Goal: Task Accomplishment & Management: Use online tool/utility

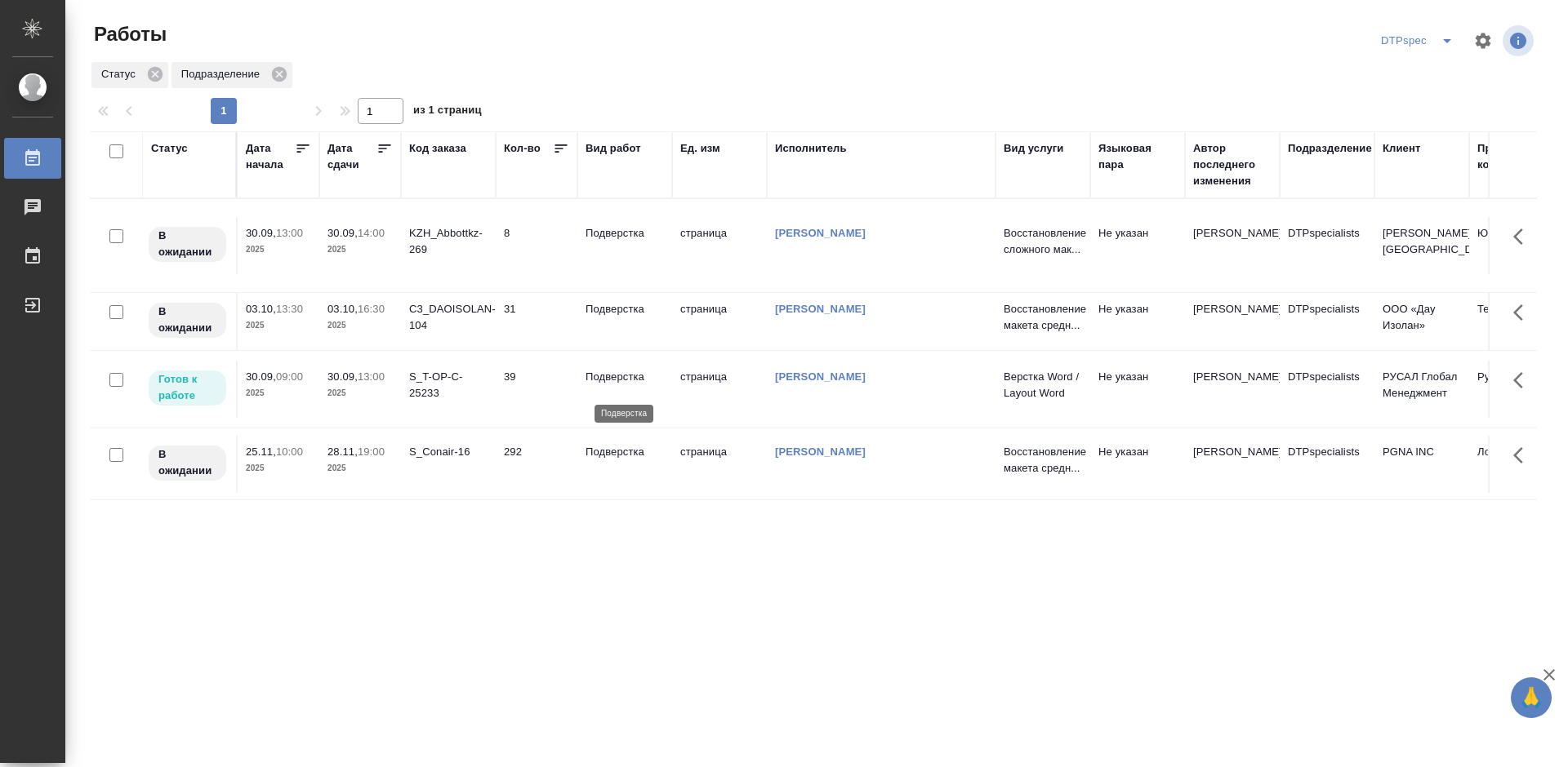
click at [605, 384] on p "Подверстка" at bounding box center [625, 378] width 78 height 17
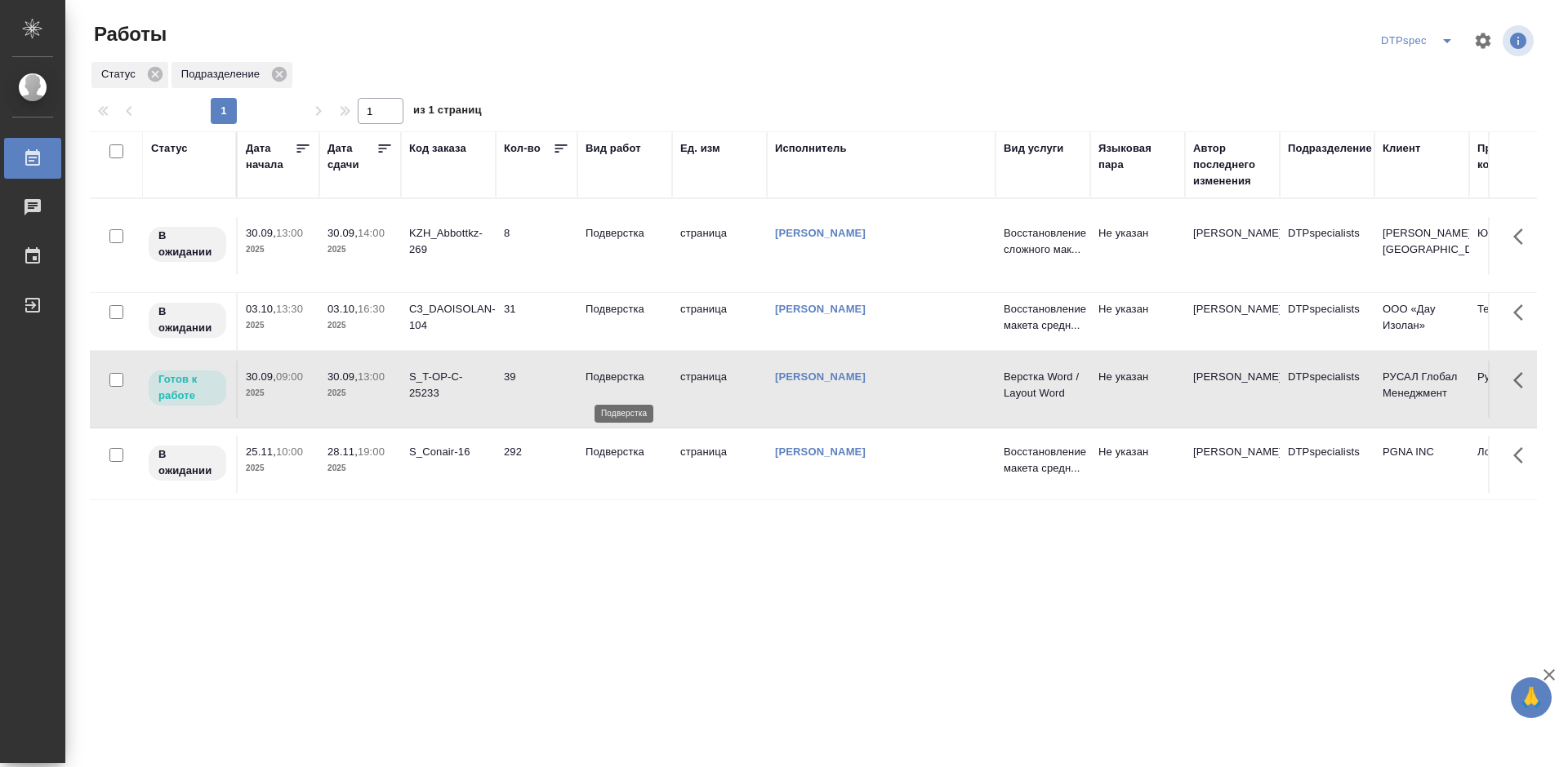
click at [605, 384] on p "Подверстка" at bounding box center [625, 378] width 78 height 17
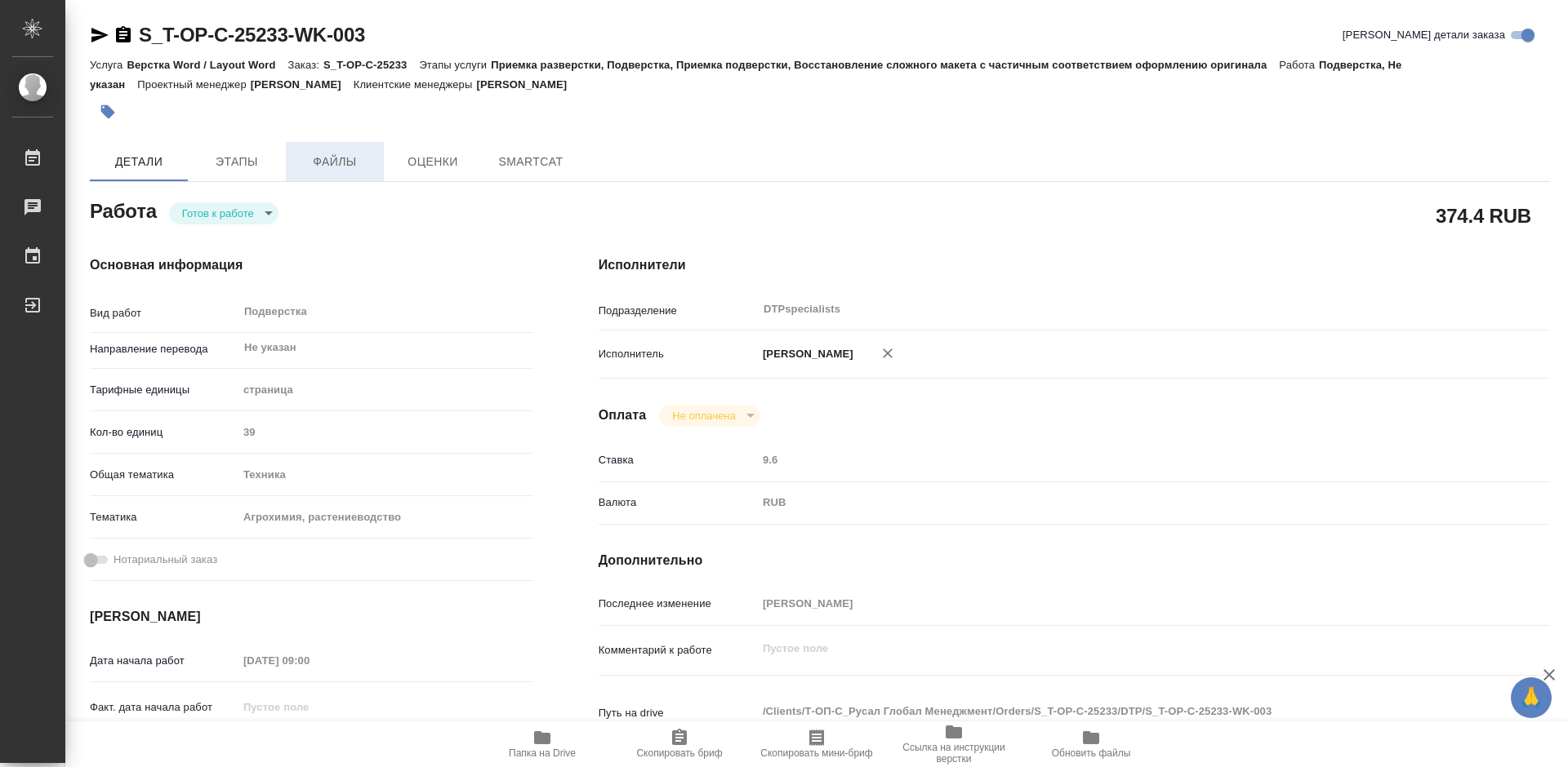
type textarea "x"
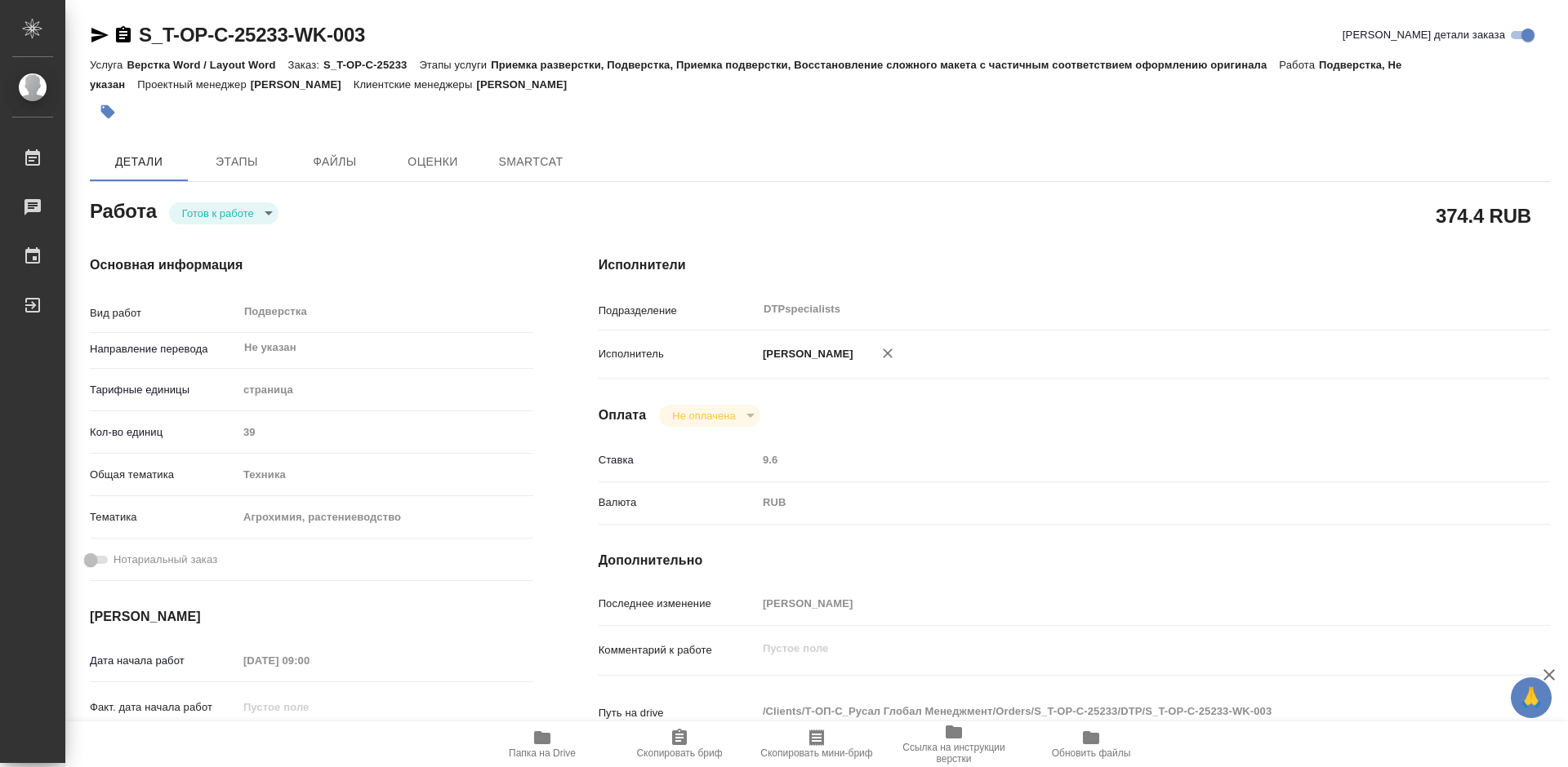
type textarea "x"
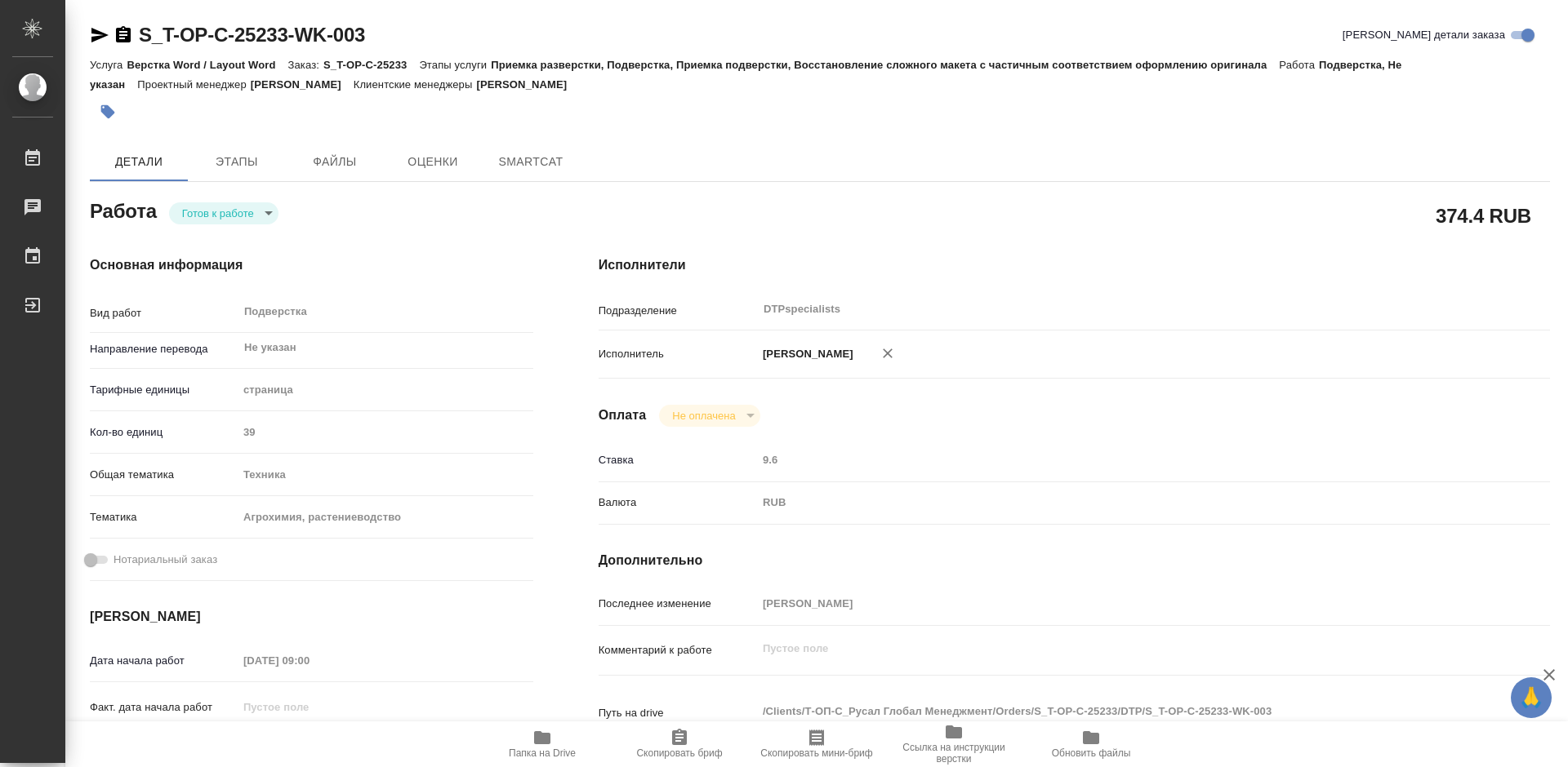
type textarea "x"
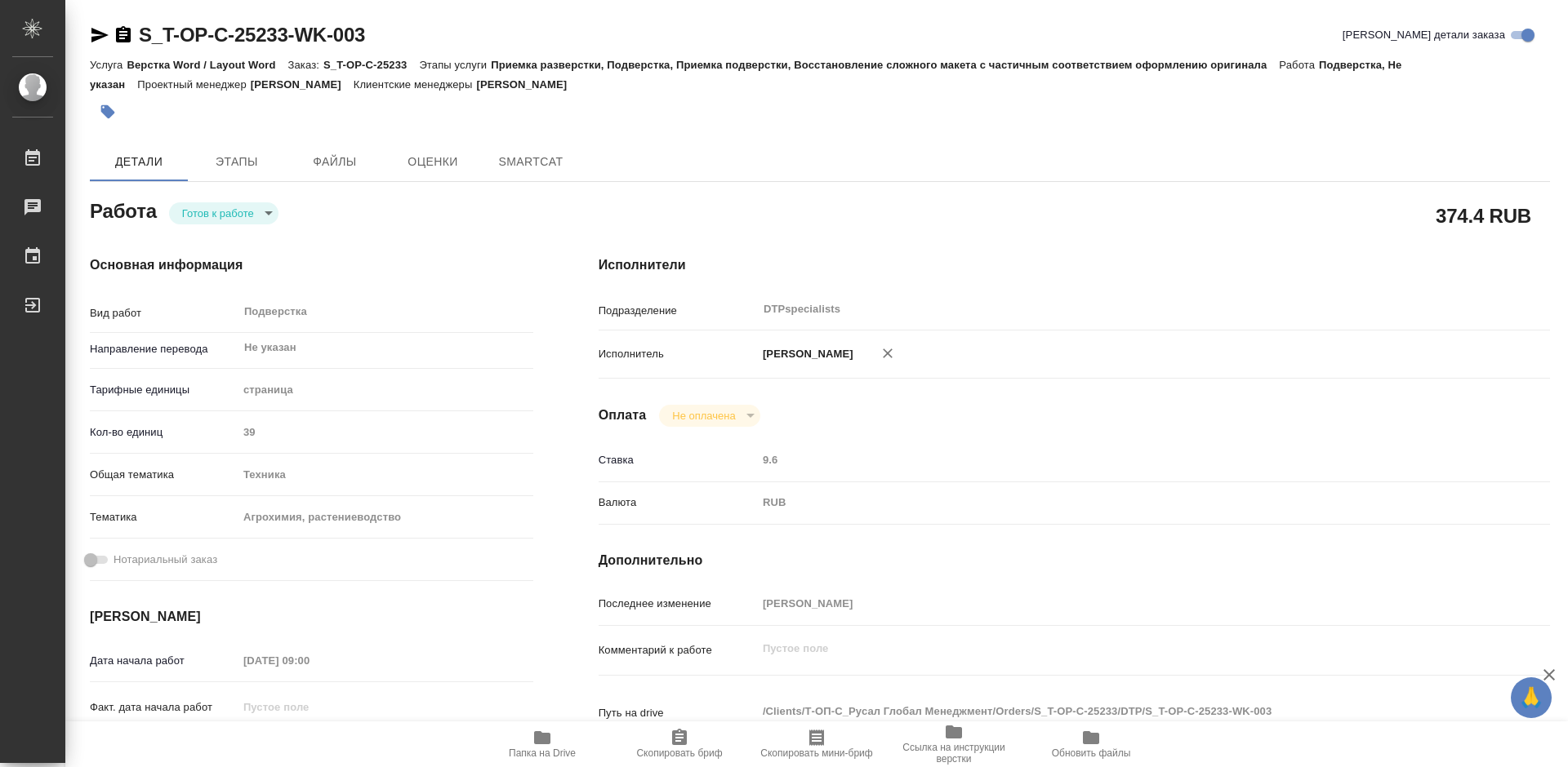
click at [249, 221] on body "🙏 .cls-1 fill:#fff; AWATERA Работы Чаты График Выйти S_T-OP-C-25233-WK-003 Крат…" at bounding box center [784, 384] width 1568 height 767
type textarea "x"
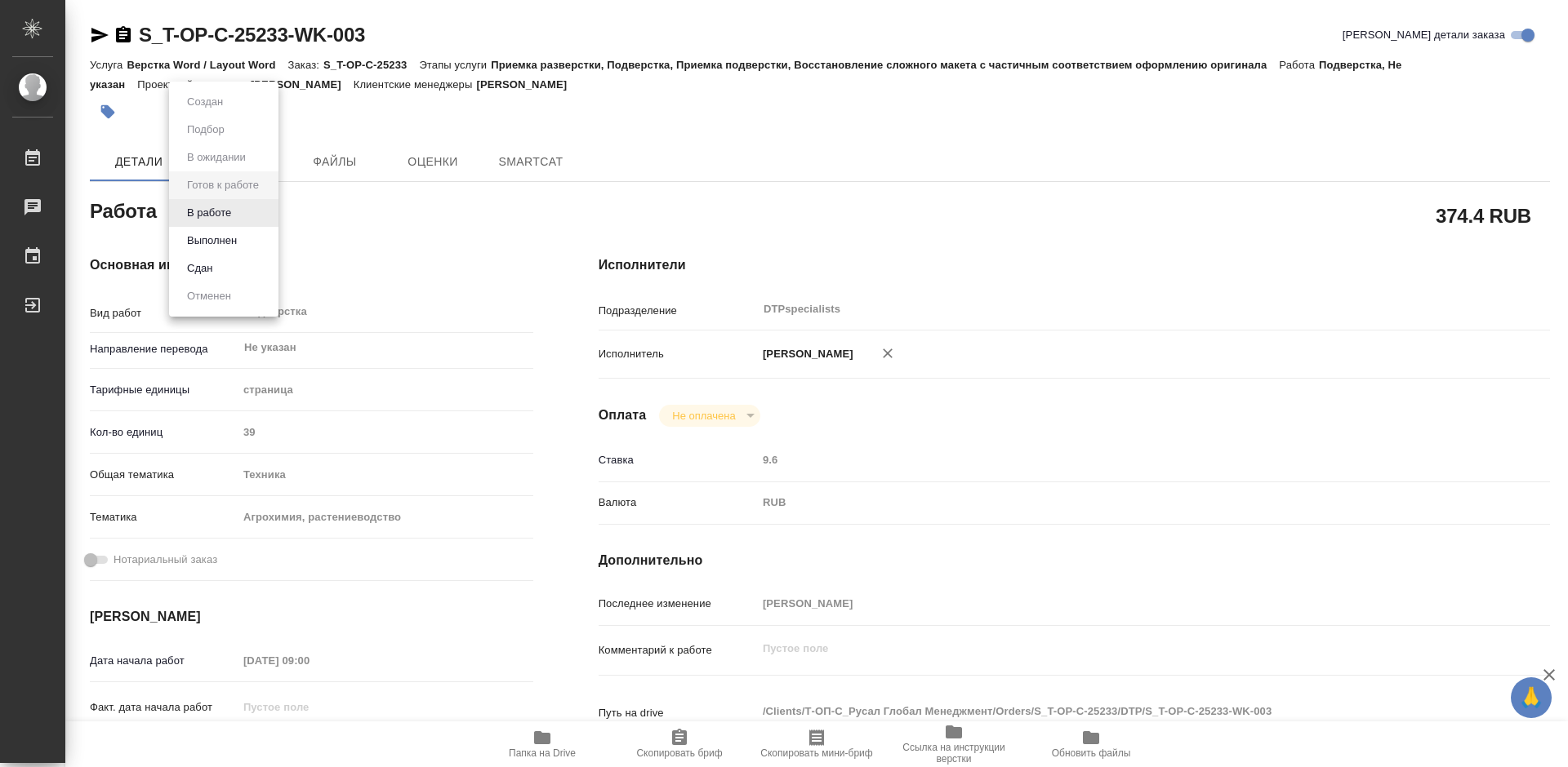
type textarea "x"
click at [218, 213] on button "В работе" at bounding box center [208, 213] width 54 height 18
type textarea "x"
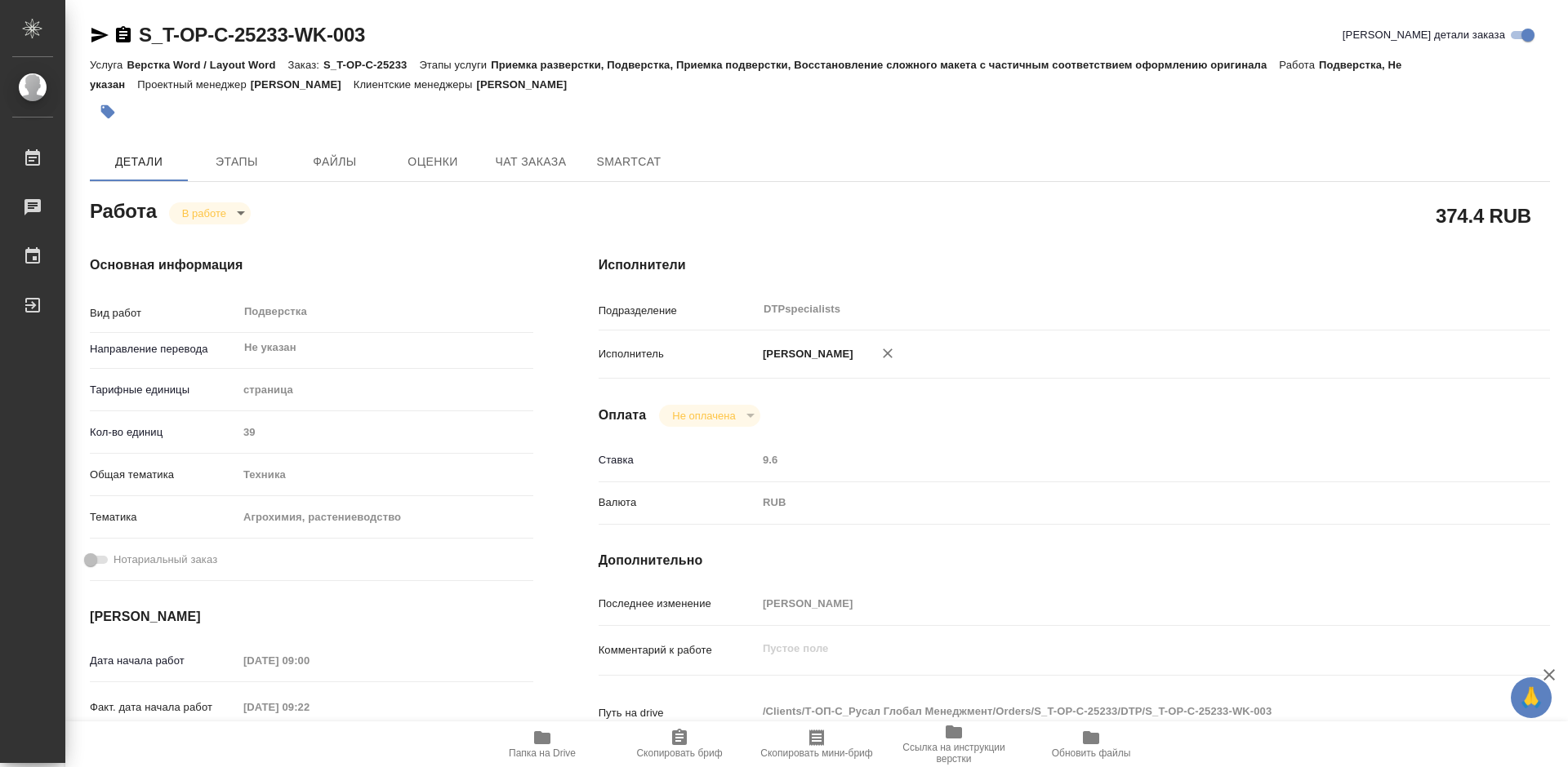
type textarea "x"
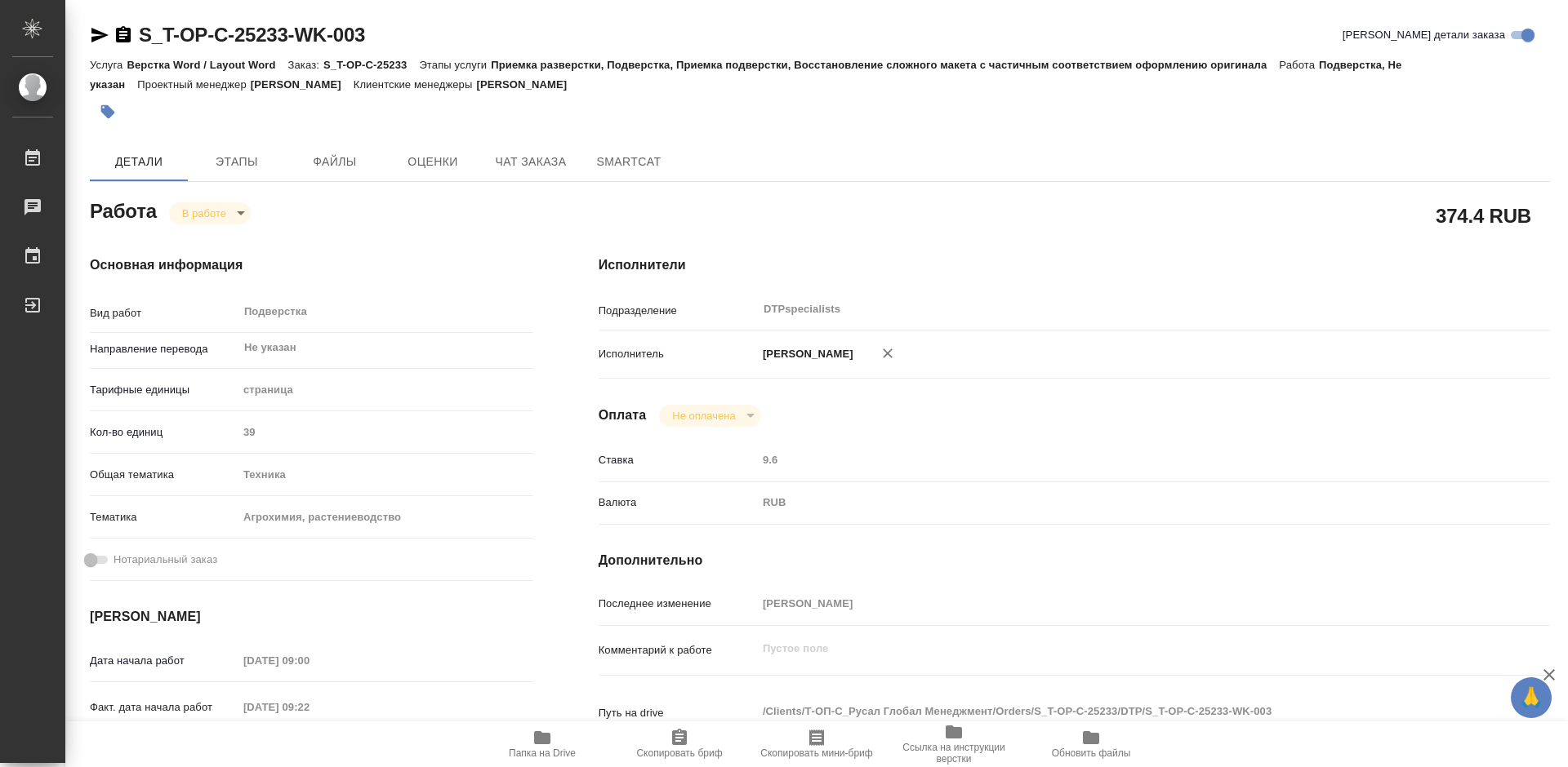
type textarea "x"
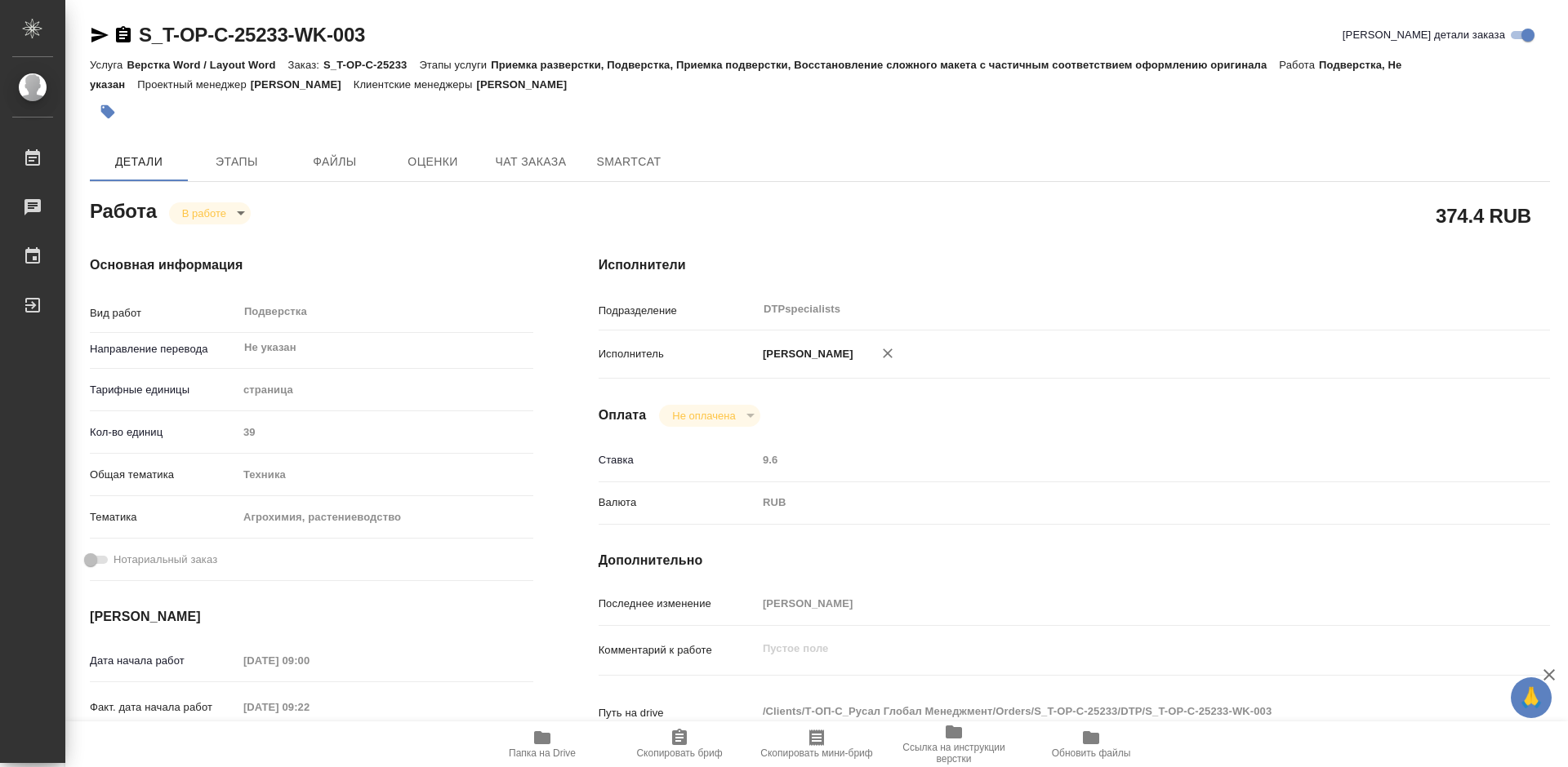
type textarea "x"
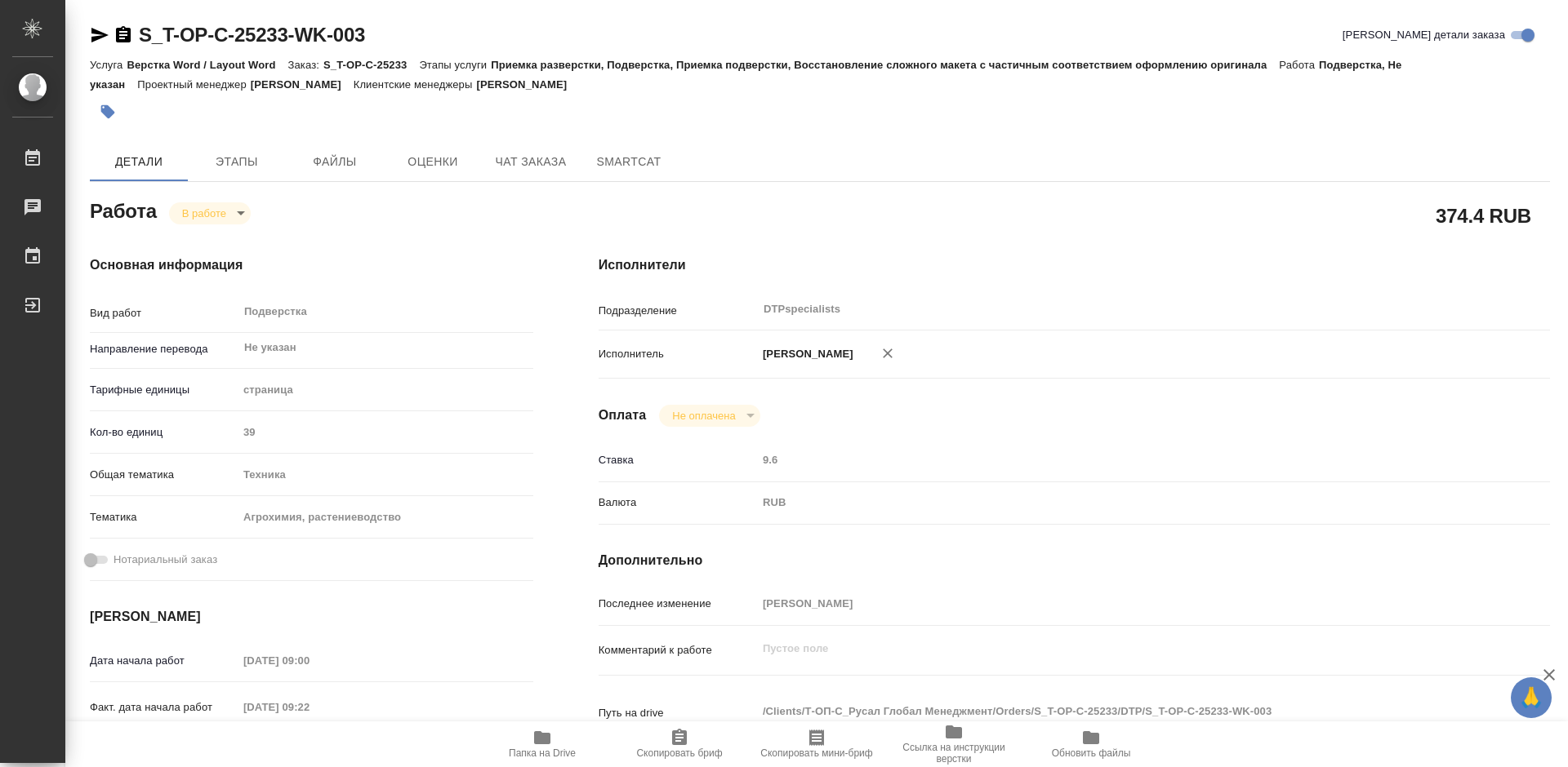
type textarea "x"
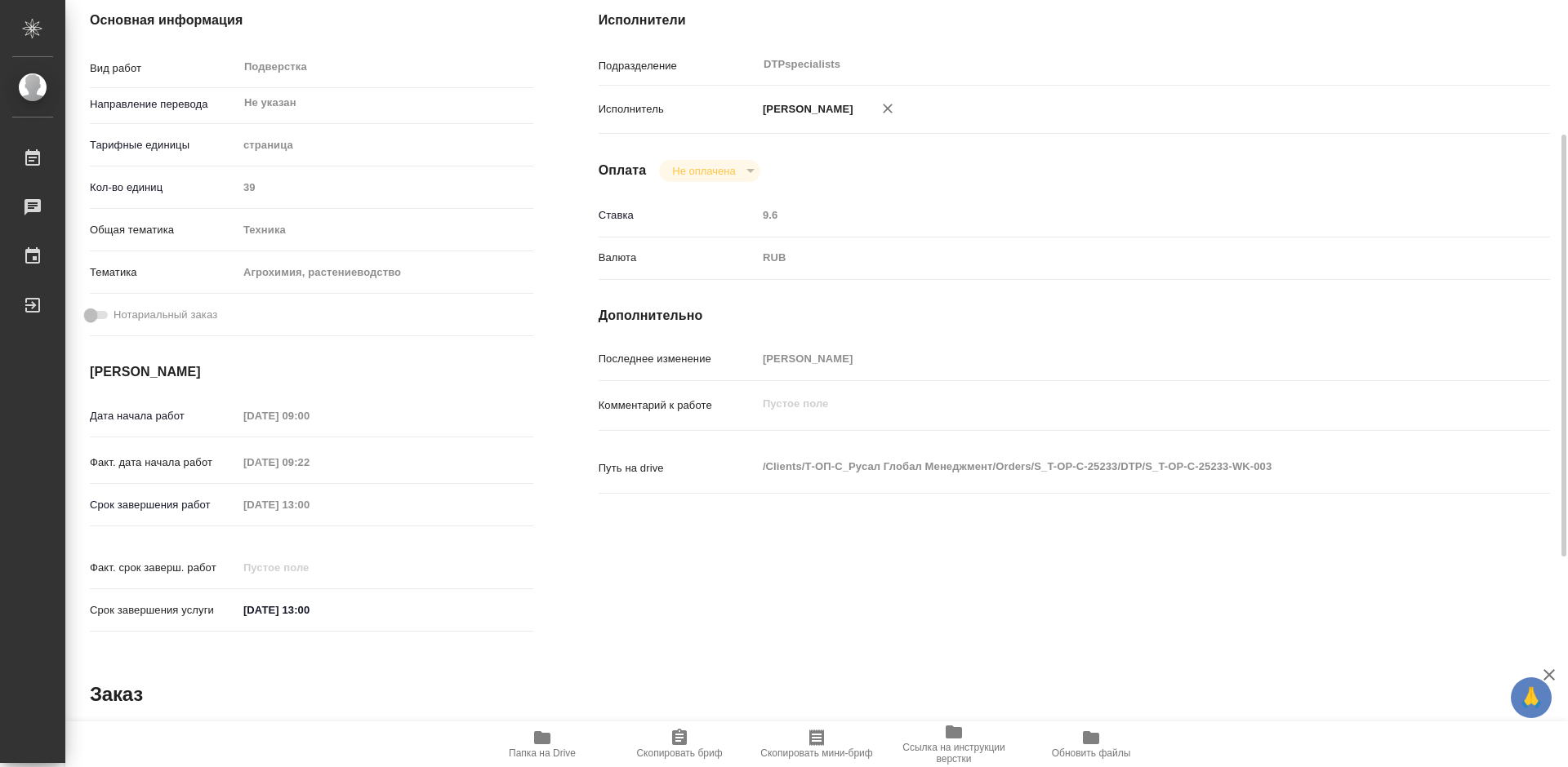
scroll to position [326, 0]
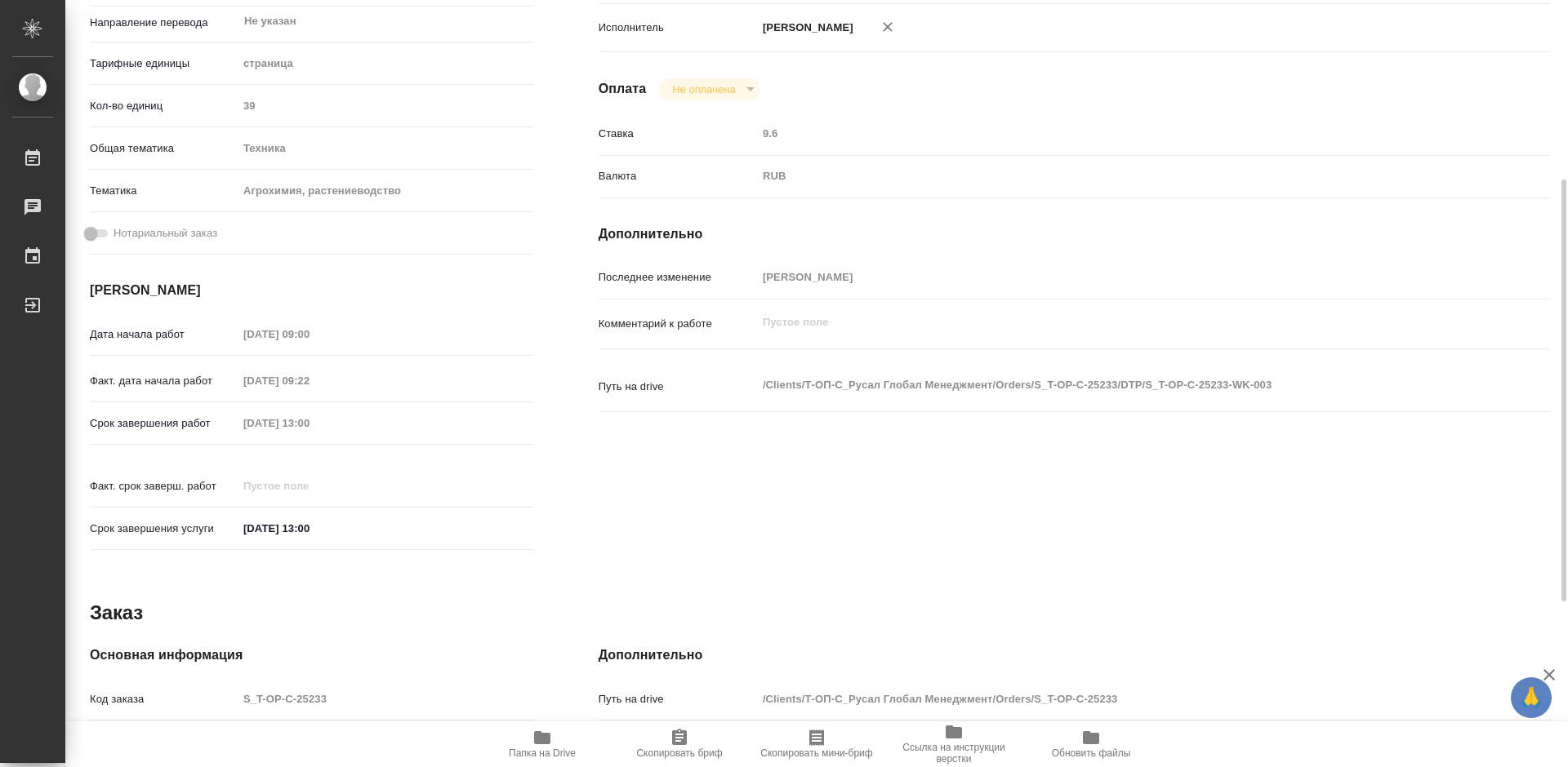
type textarea "x"
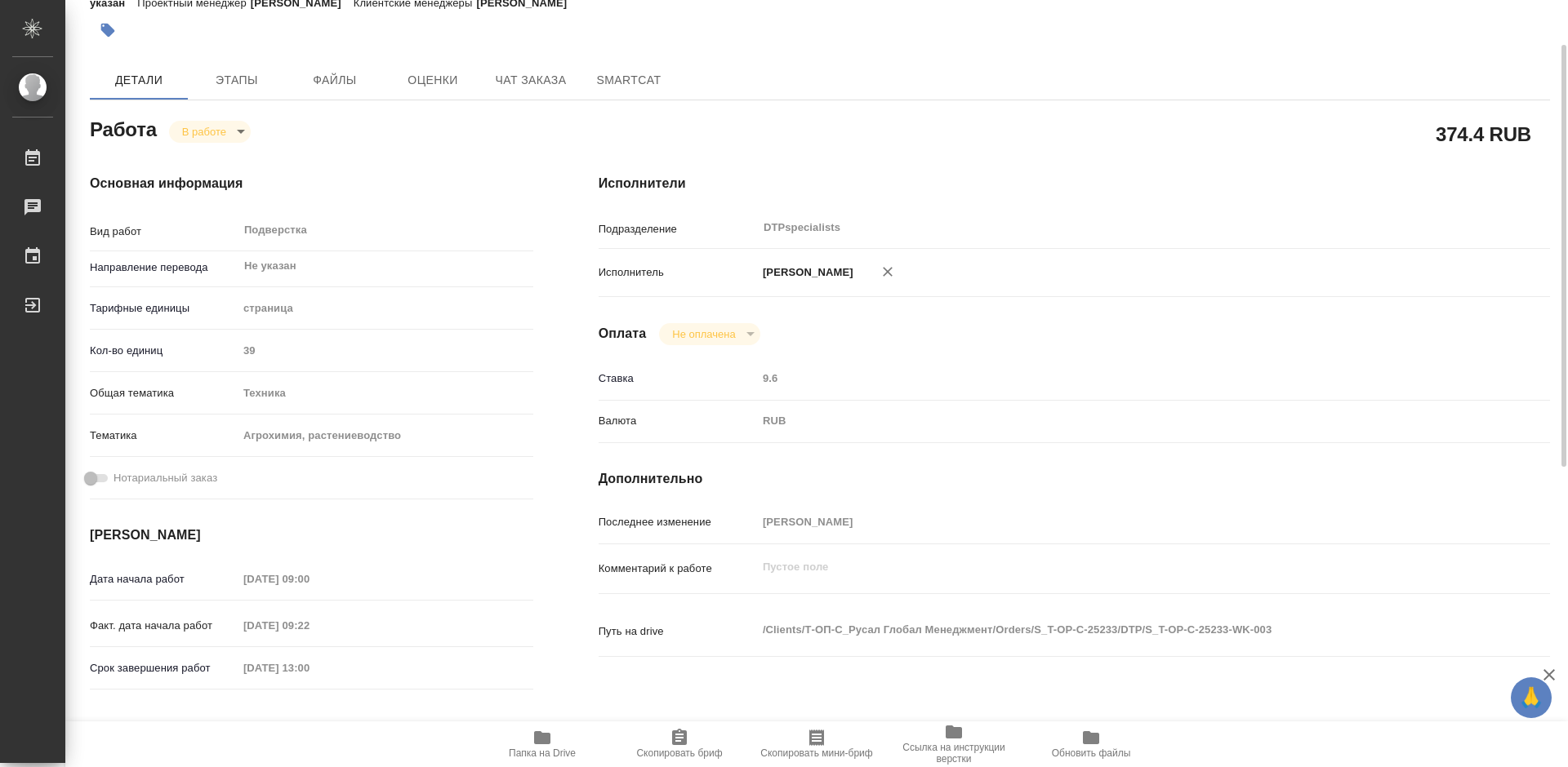
scroll to position [0, 0]
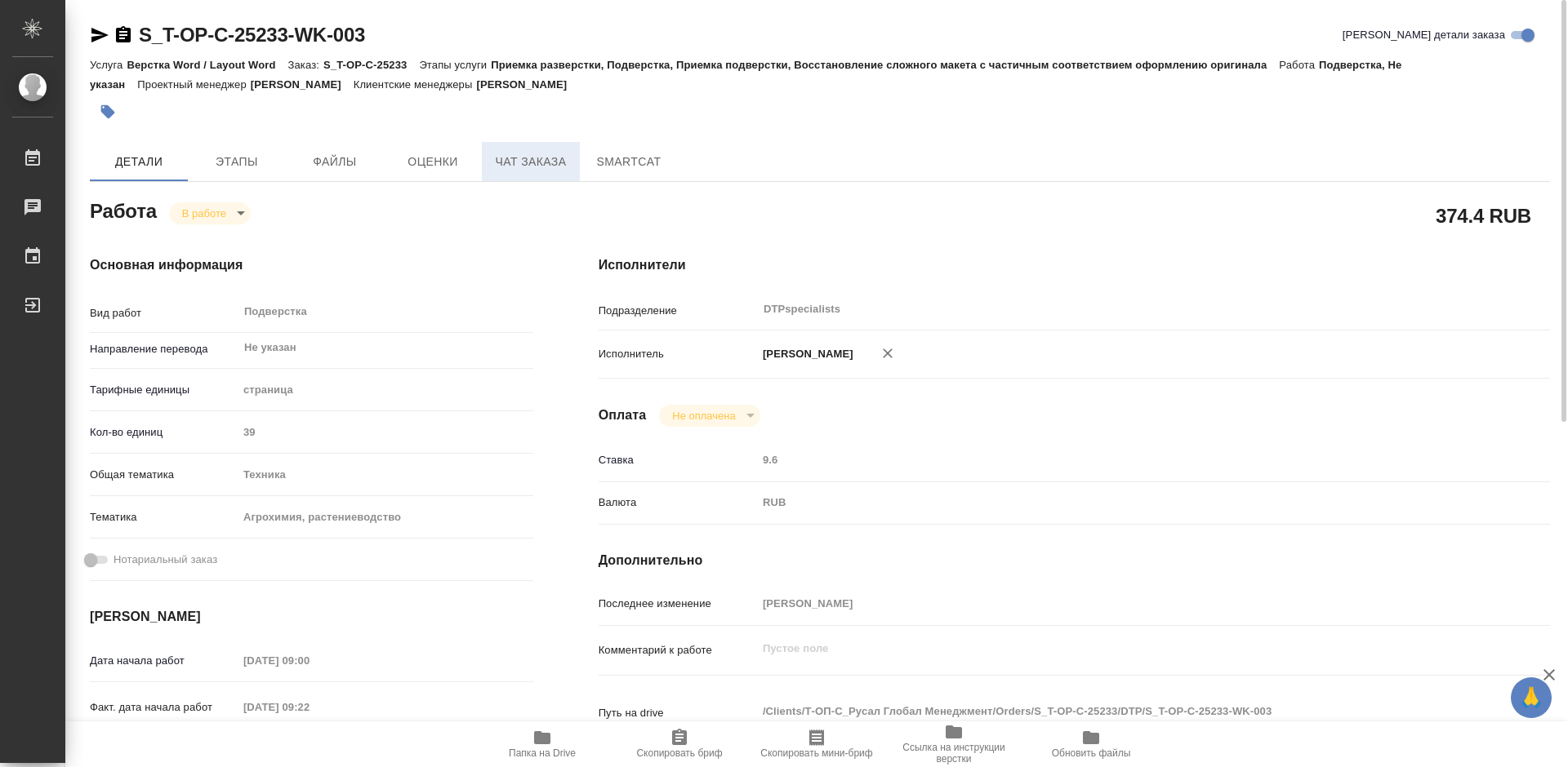
click at [521, 166] on span "Чат заказа" at bounding box center [531, 162] width 78 height 21
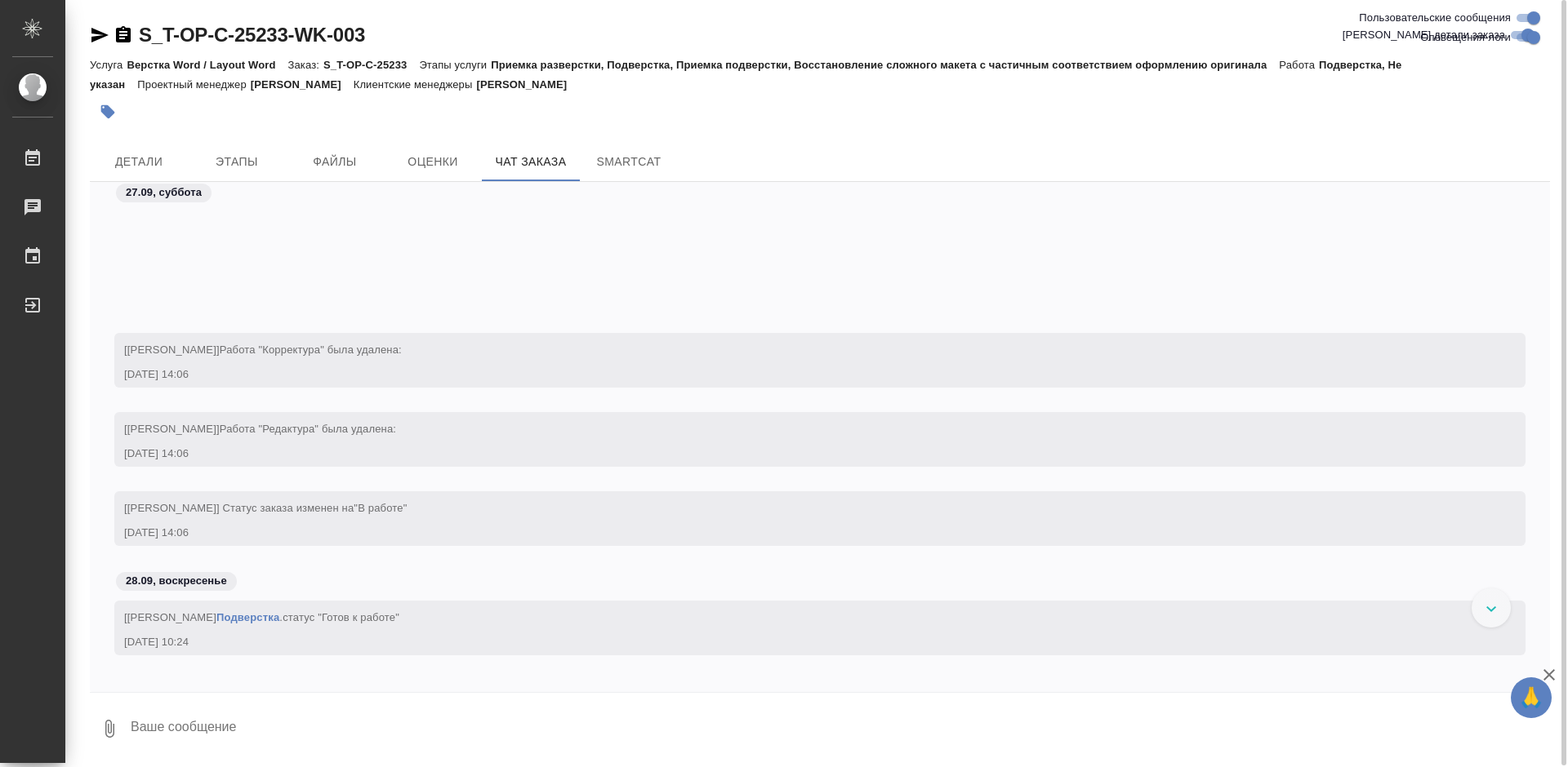
scroll to position [10369, 0]
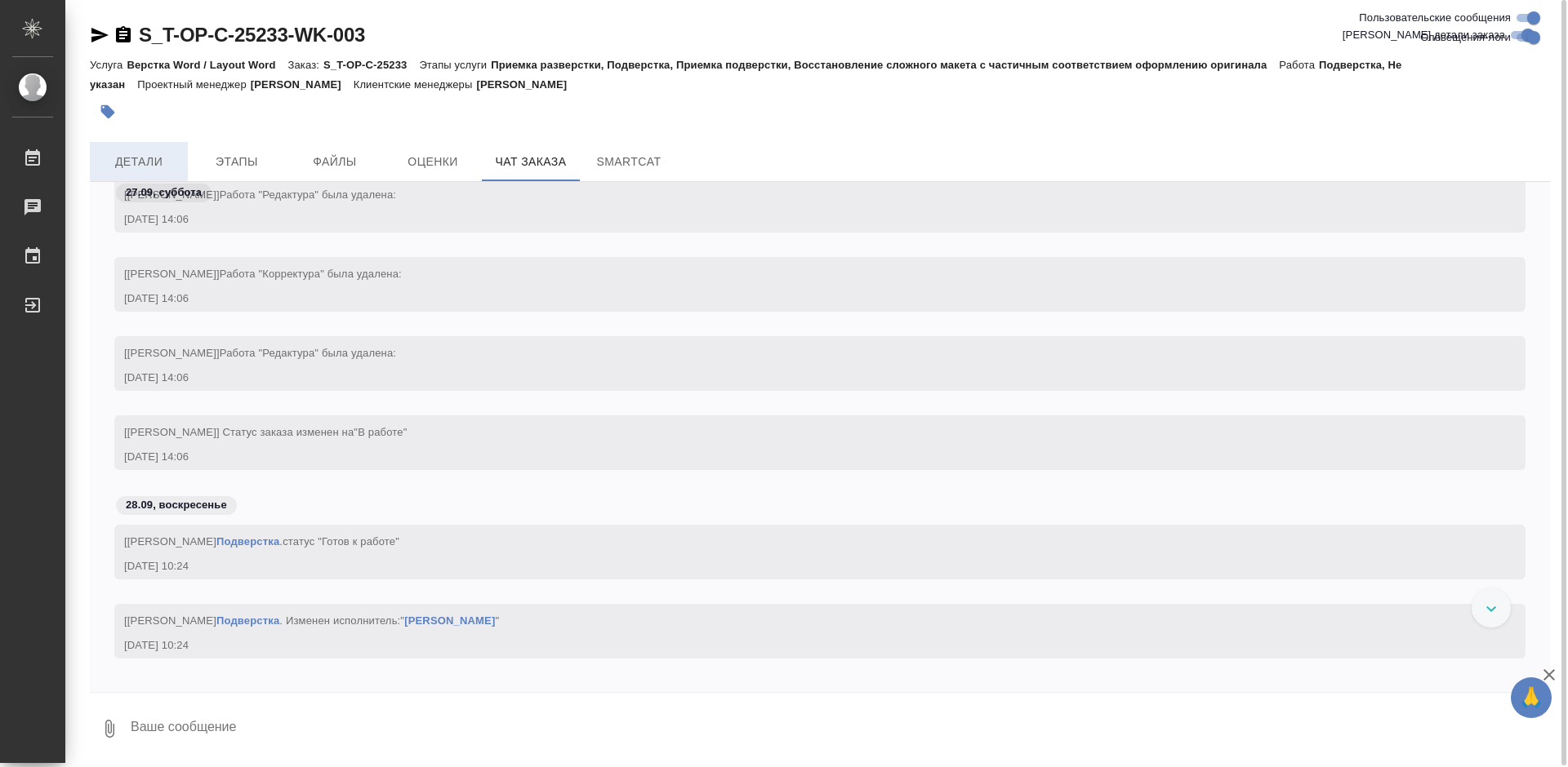
click at [148, 153] on span "Детали" at bounding box center [139, 162] width 78 height 21
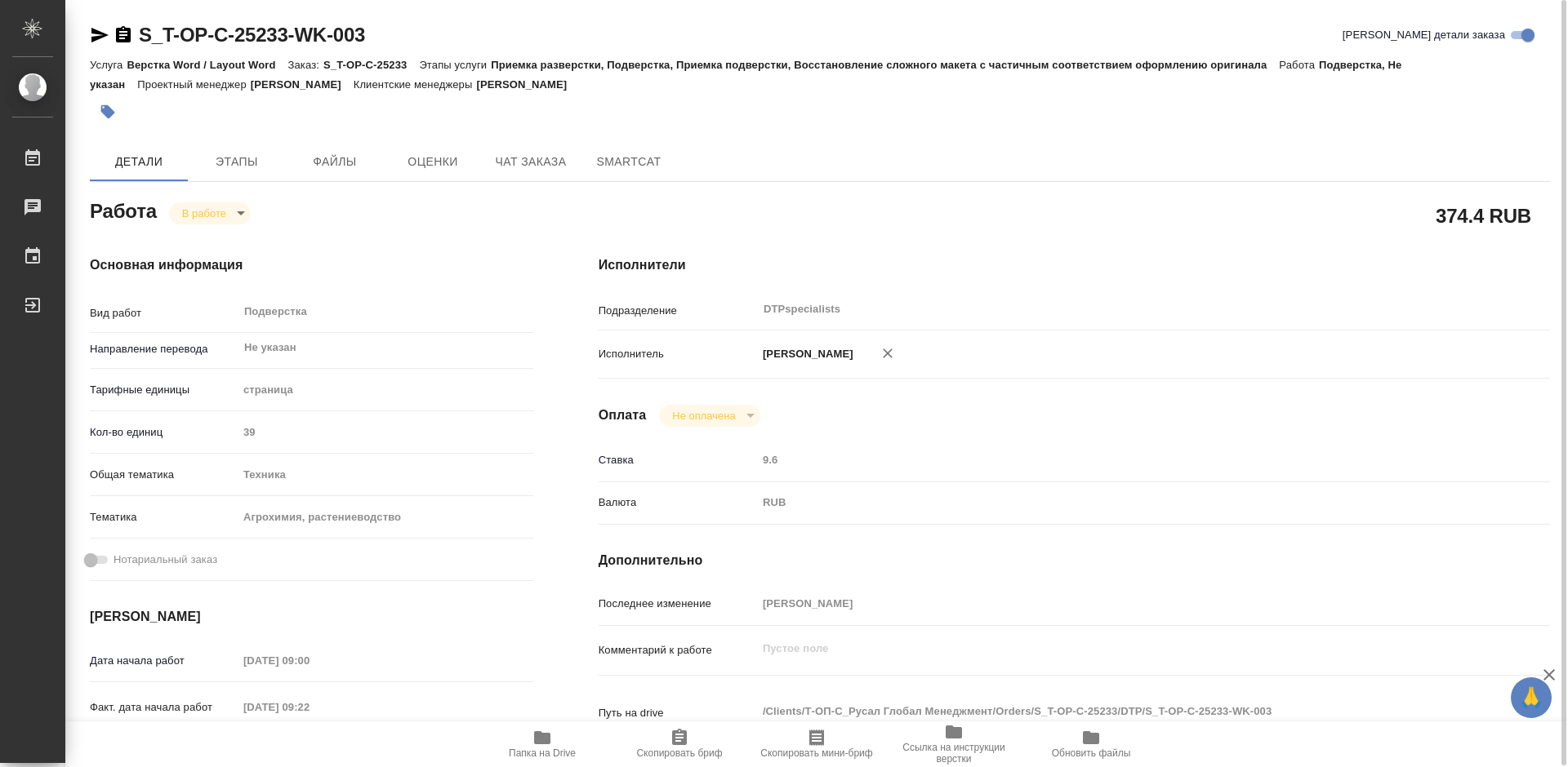
type textarea "x"
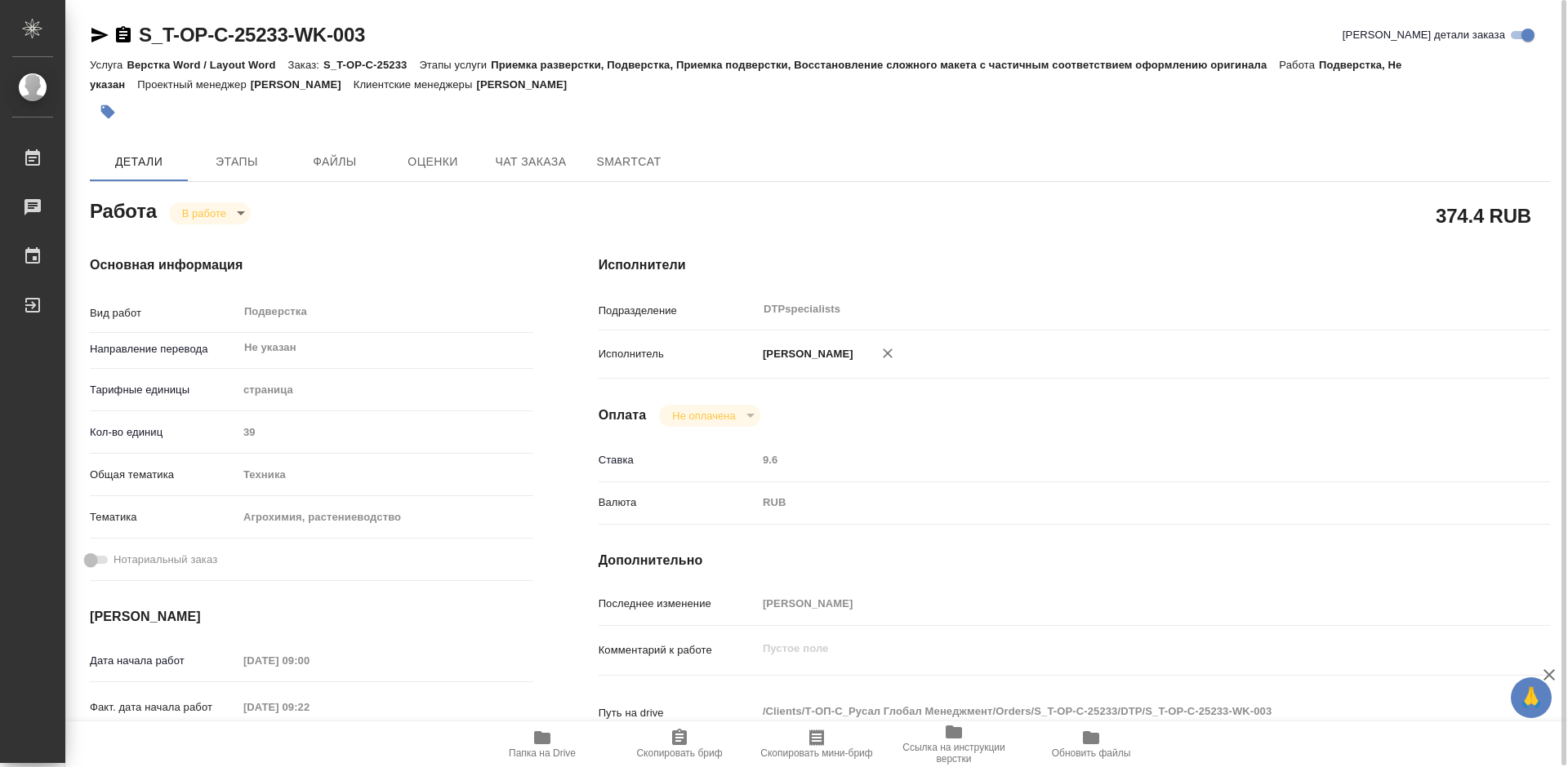
type textarea "x"
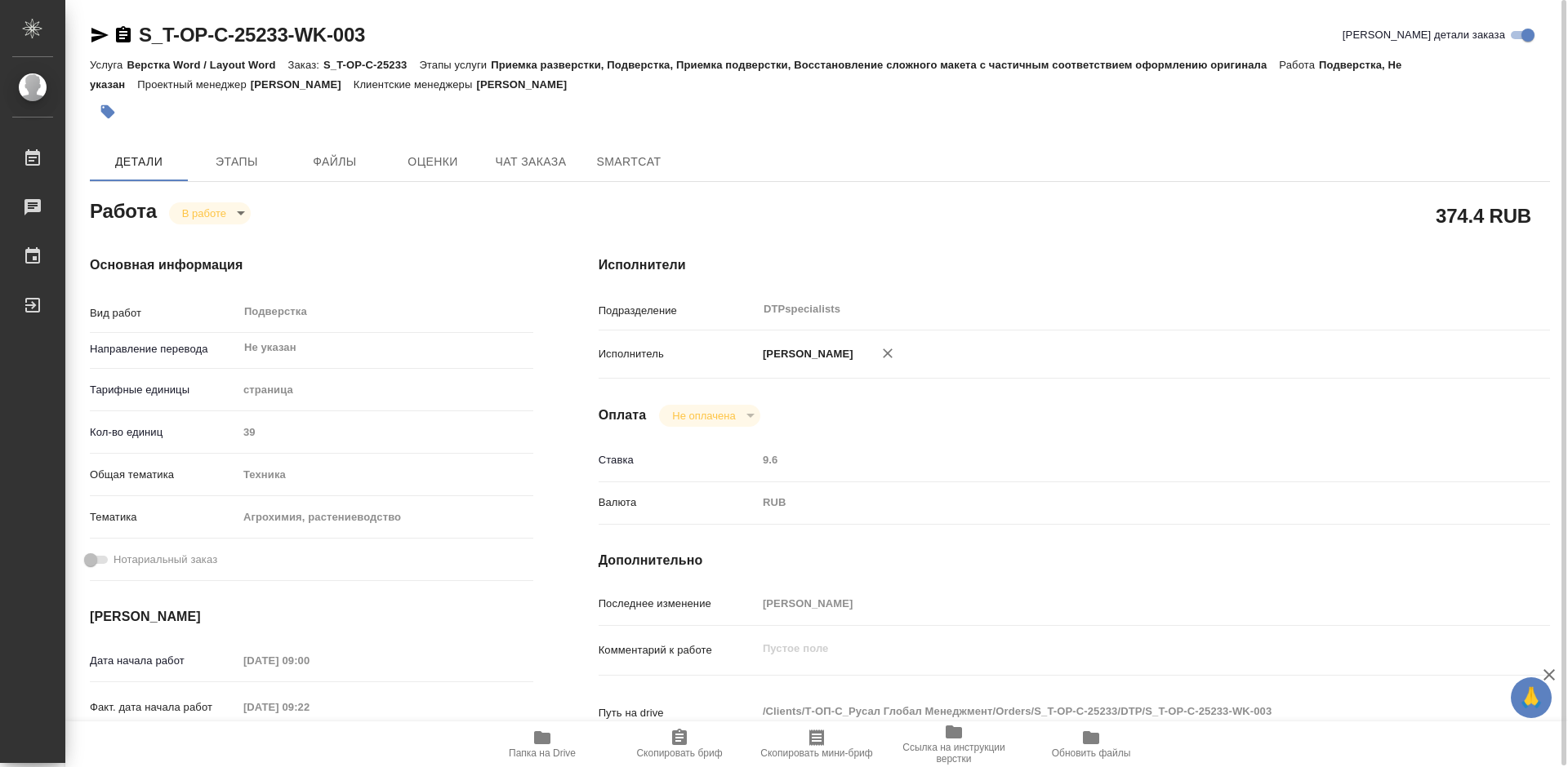
type textarea "x"
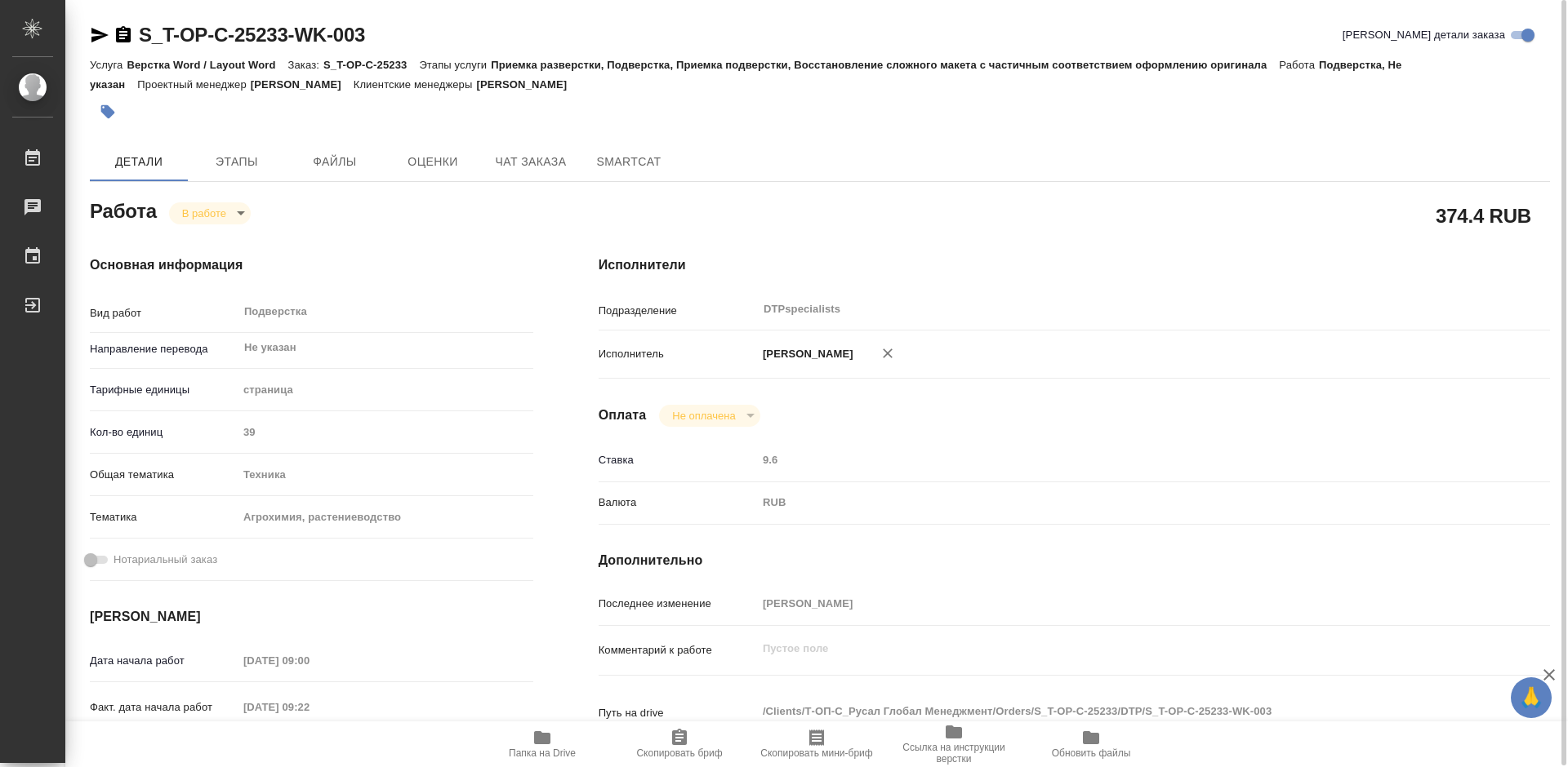
click at [210, 219] on body "🙏 .cls-1 fill:#fff; AWATERA Работы 0 Чаты График Выйти S_T-OP-C-25233-WK-003 Кр…" at bounding box center [784, 384] width 1568 height 767
type textarea "x"
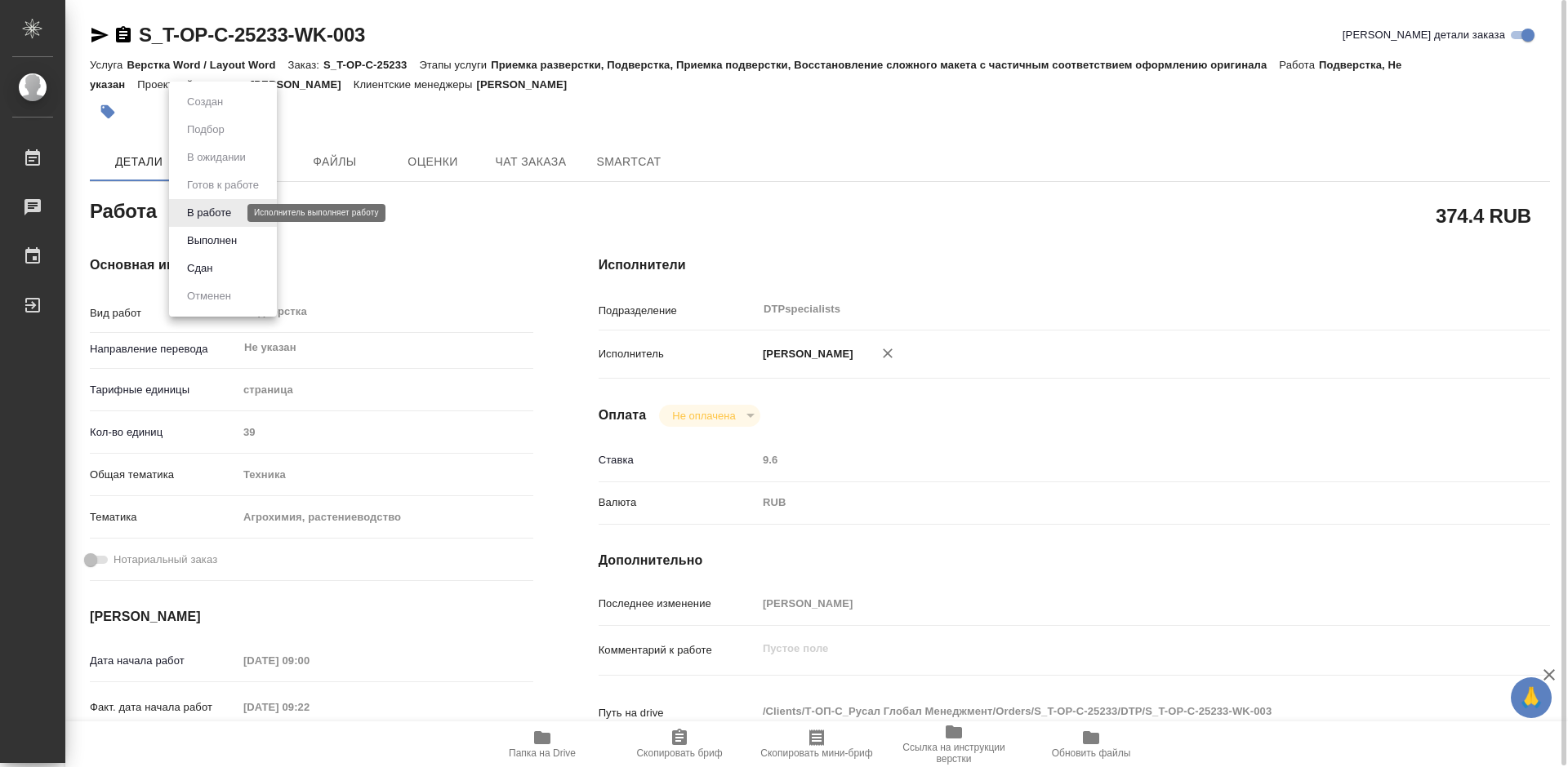
type textarea "x"
click at [412, 222] on div at bounding box center [784, 384] width 1568 height 767
click at [209, 211] on body "🙏 .cls-1 fill:#fff; AWATERA Работы 0 Чаты График Выйти S_T-OP-C-25233-WK-003 Кр…" at bounding box center [784, 384] width 1568 height 767
click at [422, 260] on div at bounding box center [784, 384] width 1568 height 767
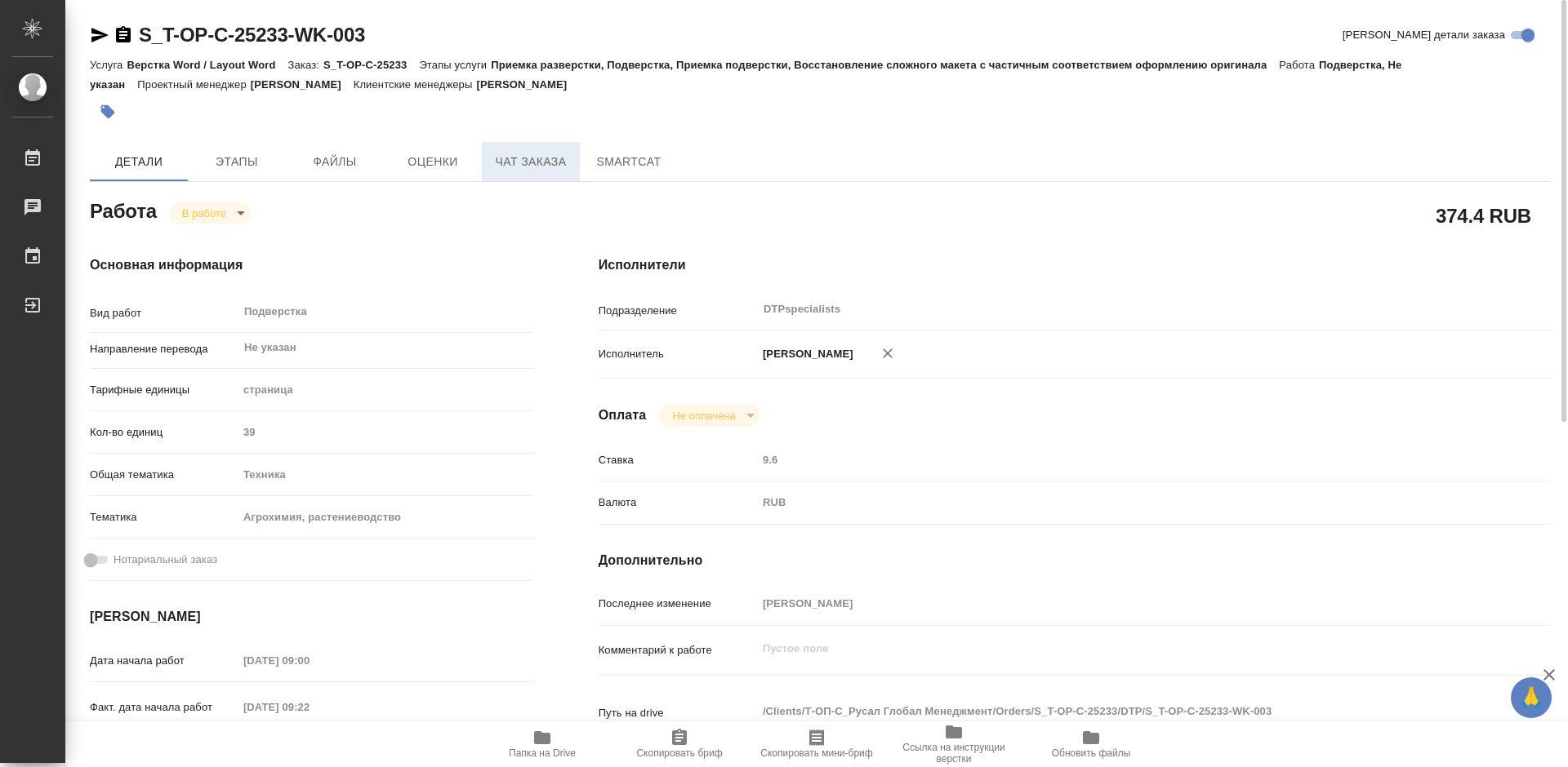
click at [528, 175] on button "Чат заказа" at bounding box center [531, 161] width 98 height 39
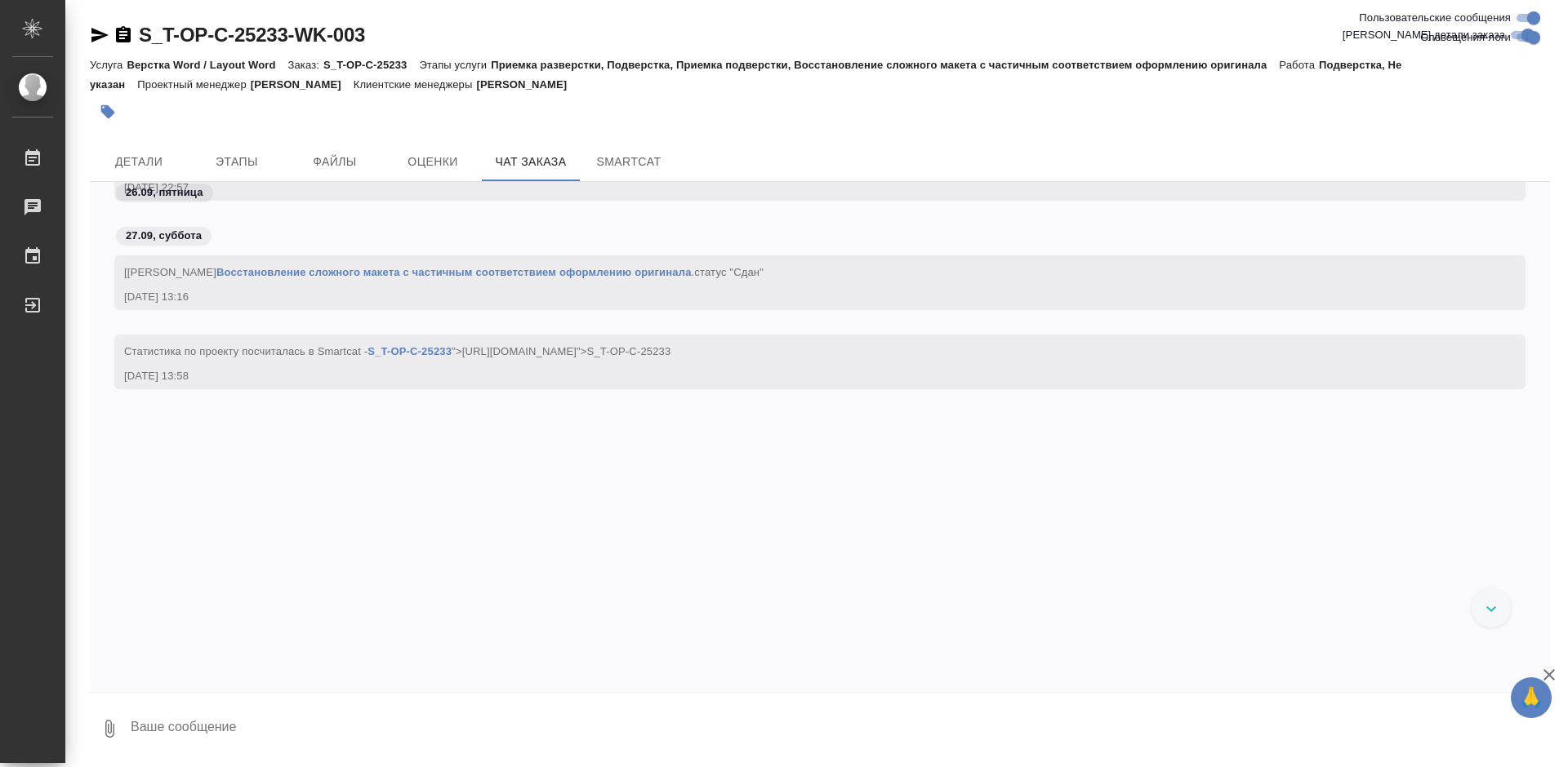
scroll to position [6647, 0]
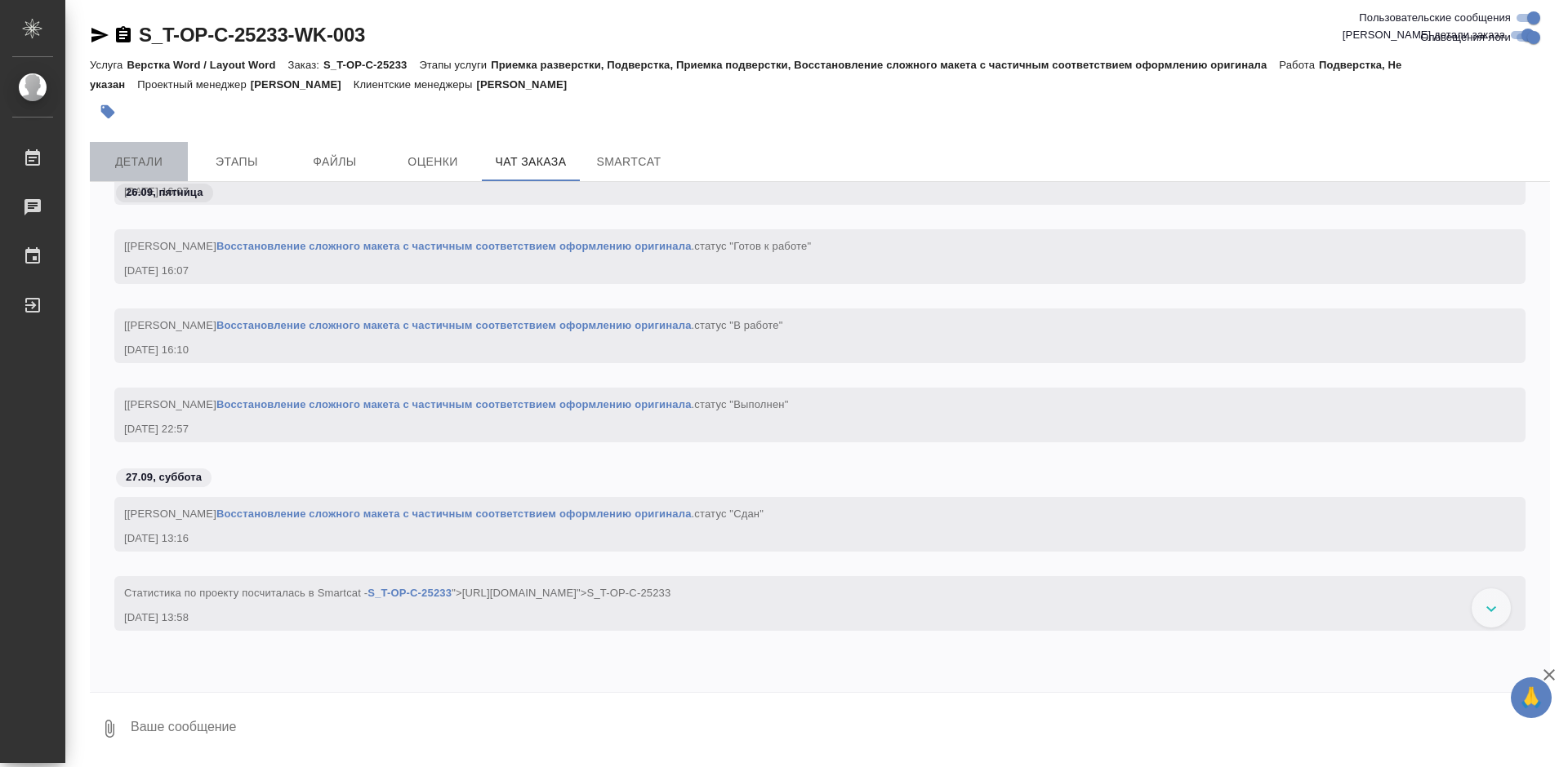
click at [144, 155] on span "Детали" at bounding box center [139, 162] width 78 height 21
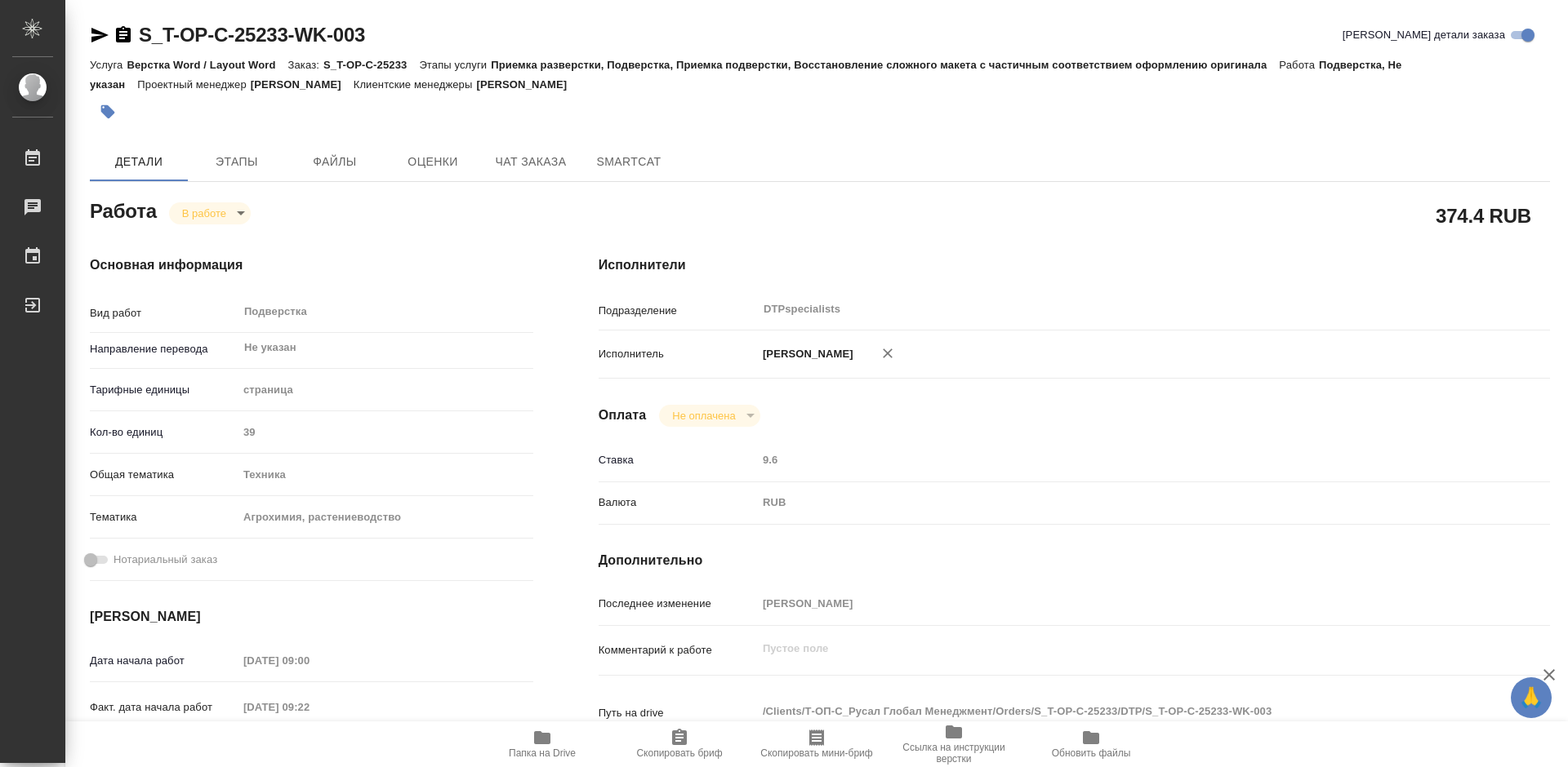
type textarea "x"
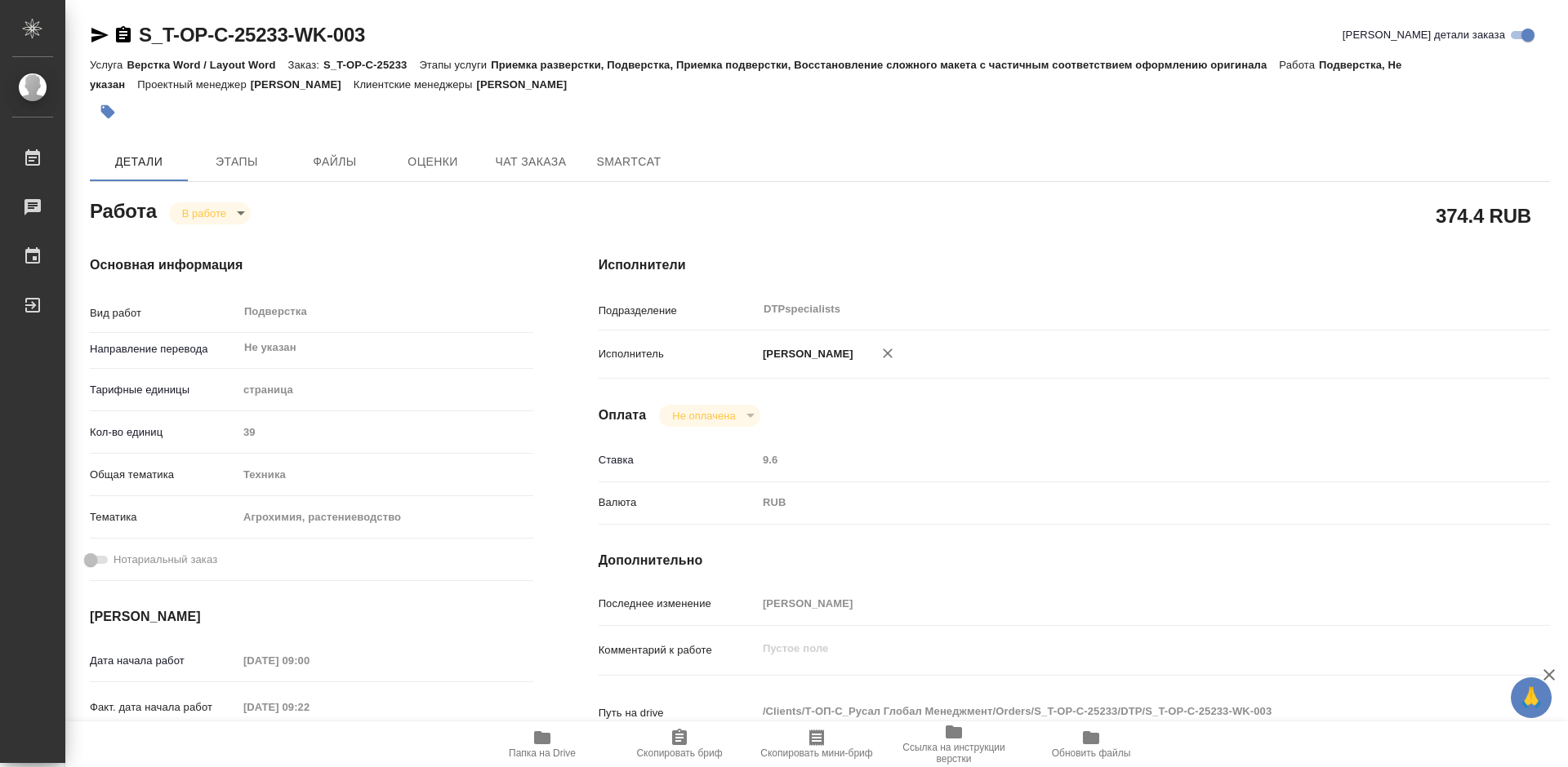
click at [542, 752] on span "Папка на Drive" at bounding box center [542, 754] width 67 height 12
type textarea "x"
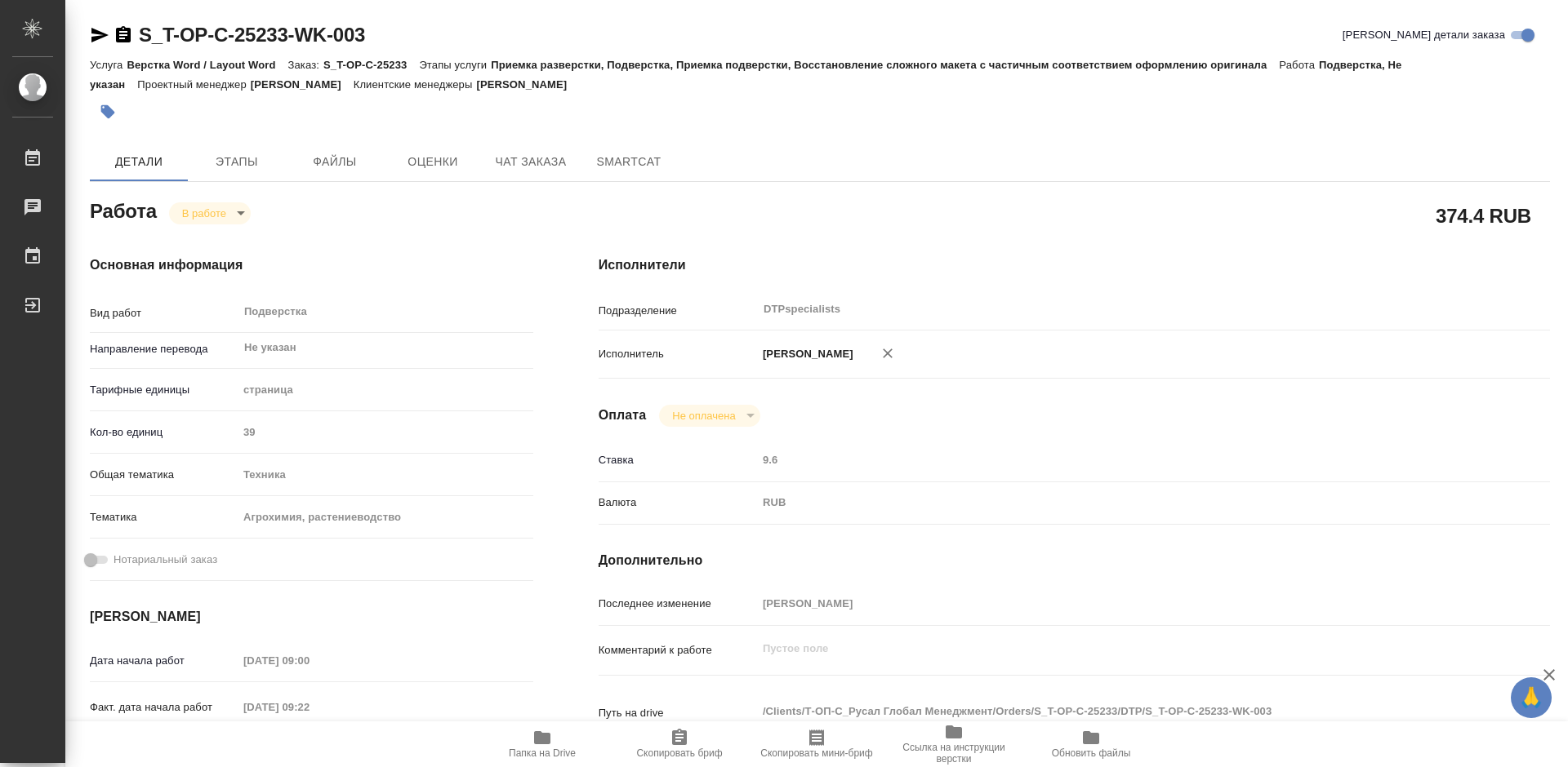
type textarea "x"
click at [100, 38] on icon "button" at bounding box center [100, 35] width 20 height 20
click at [97, 34] on icon "button" at bounding box center [100, 35] width 20 height 20
click at [130, 36] on icon "button" at bounding box center [124, 34] width 15 height 17
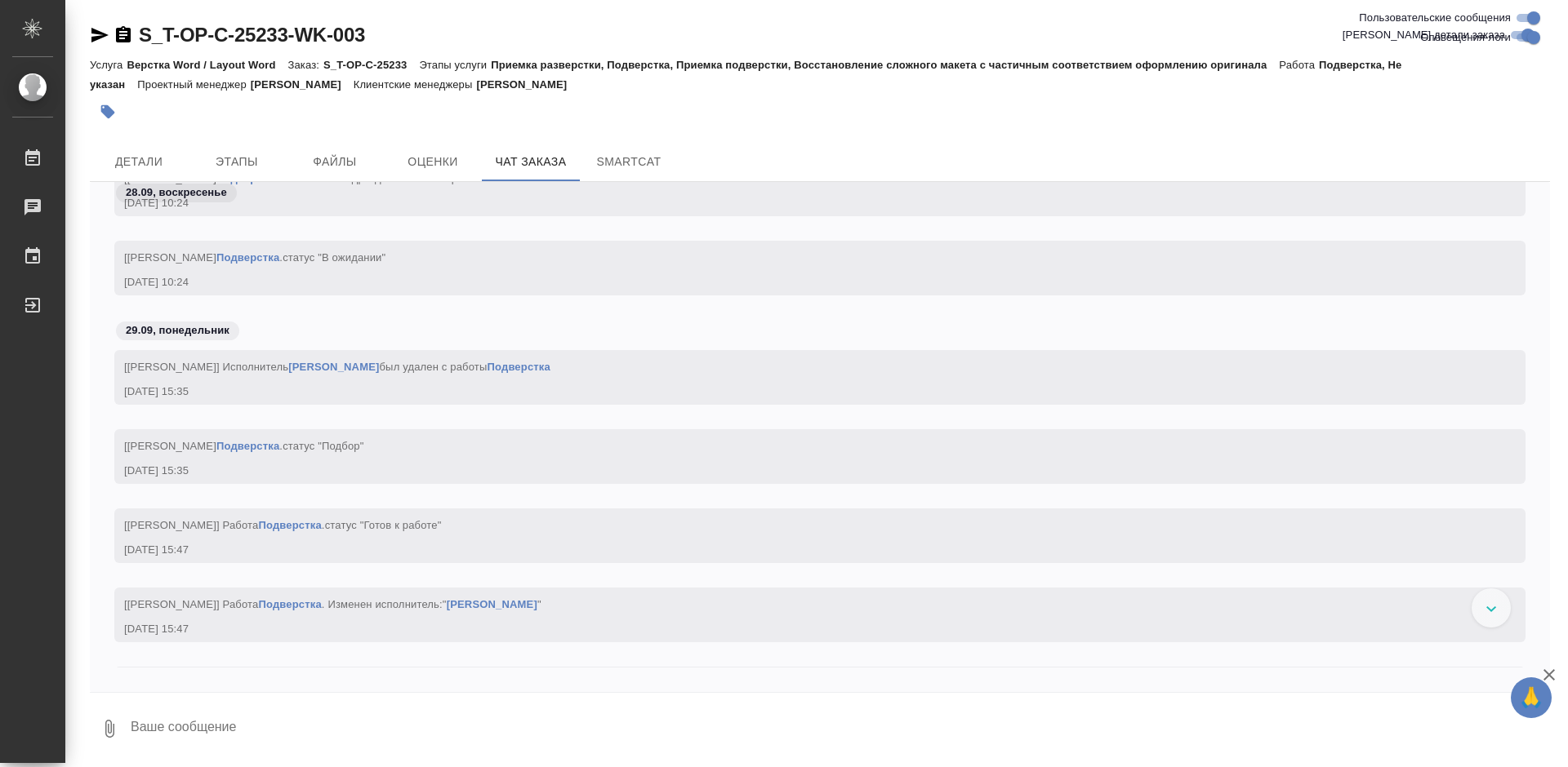
scroll to position [6143, 0]
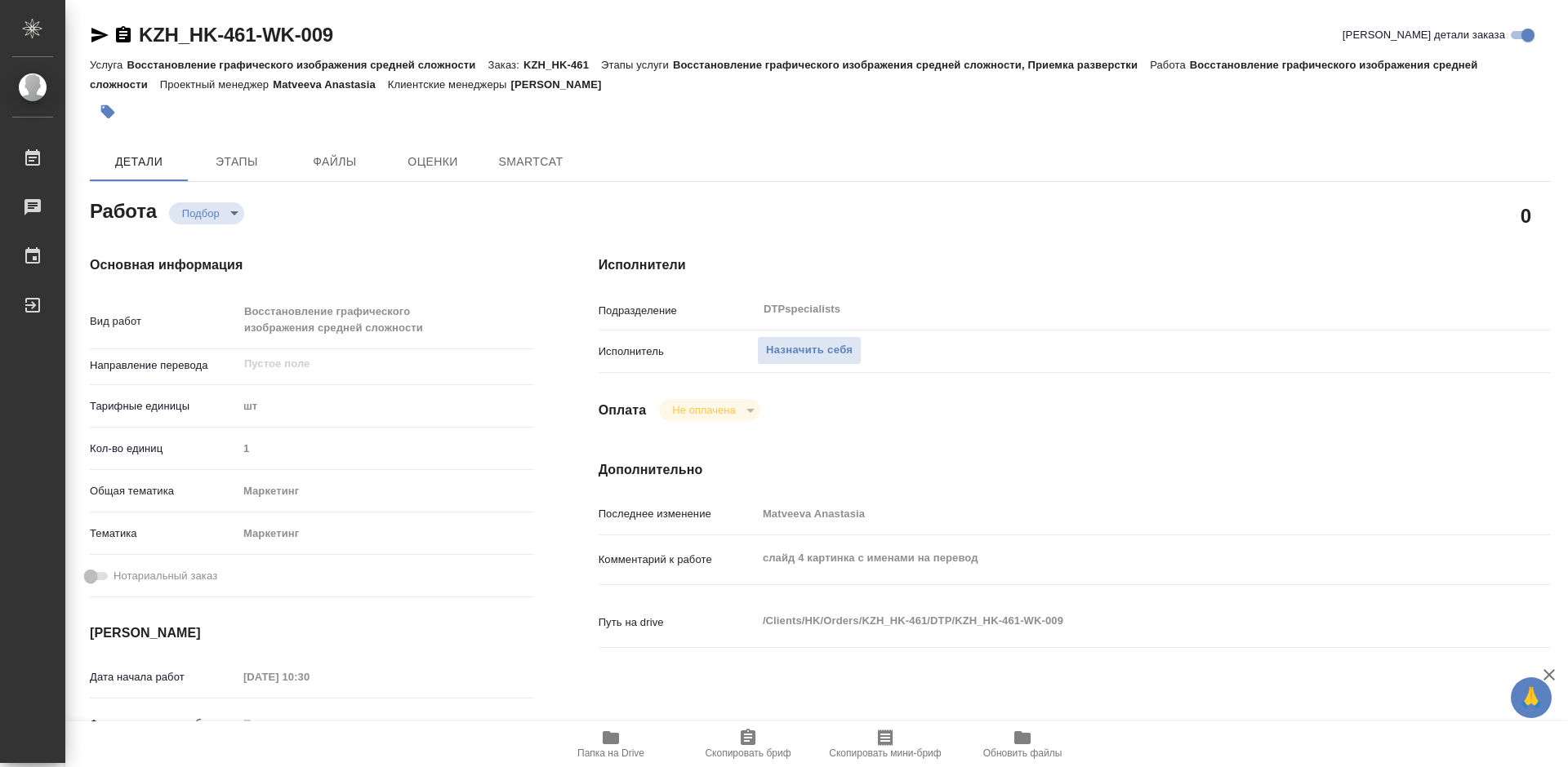
type textarea "x"
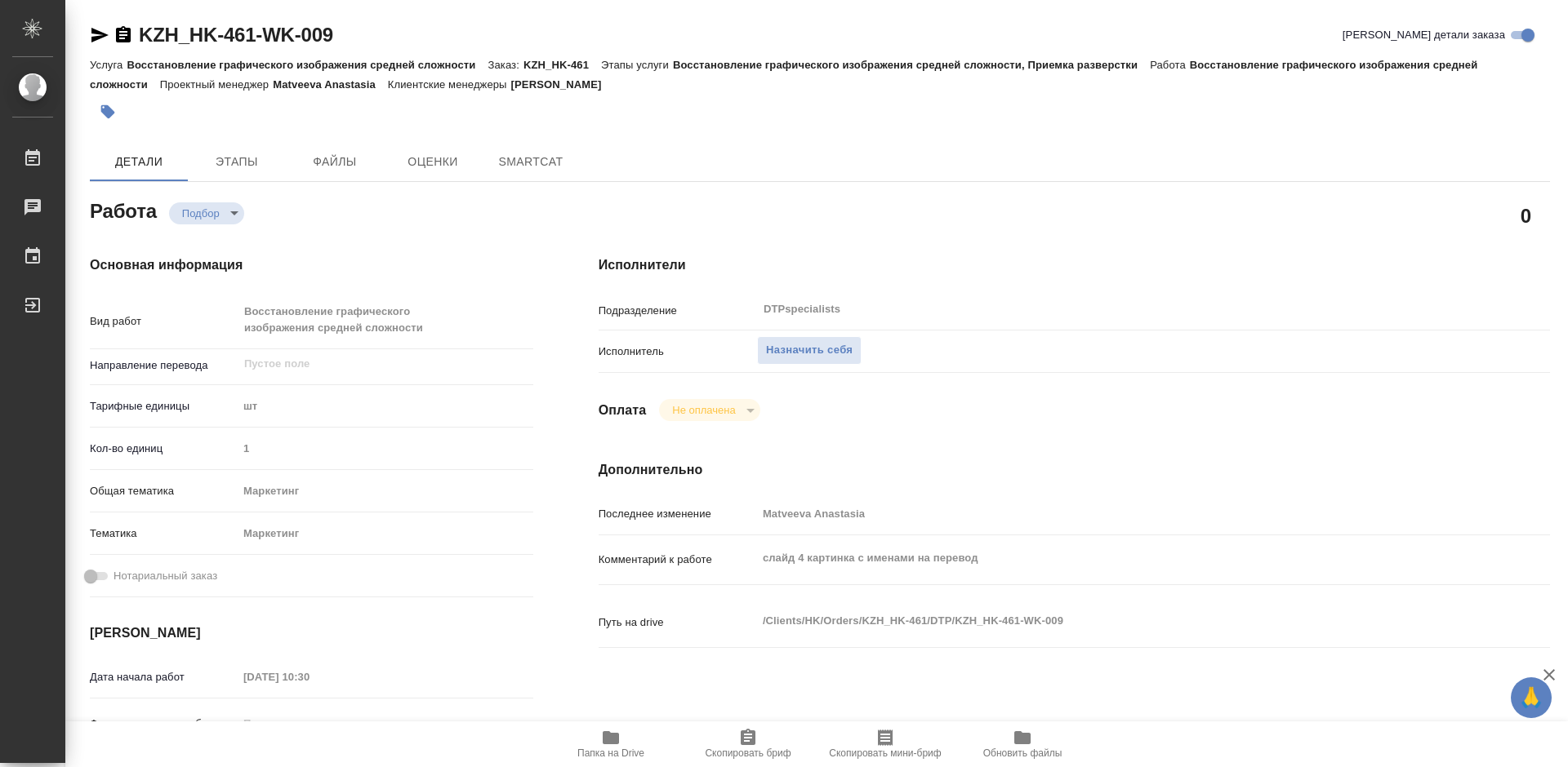
type textarea "x"
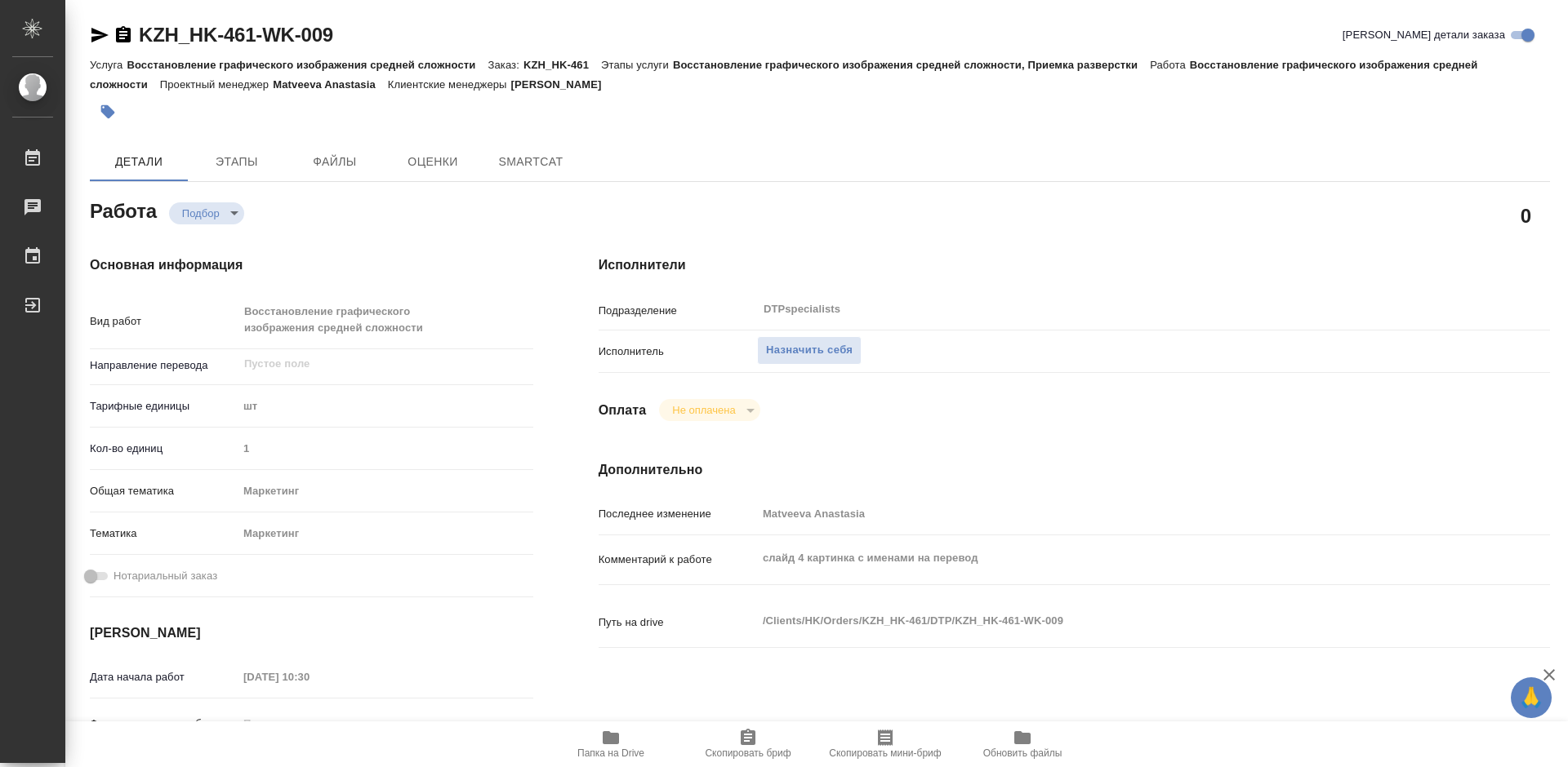
type textarea "x"
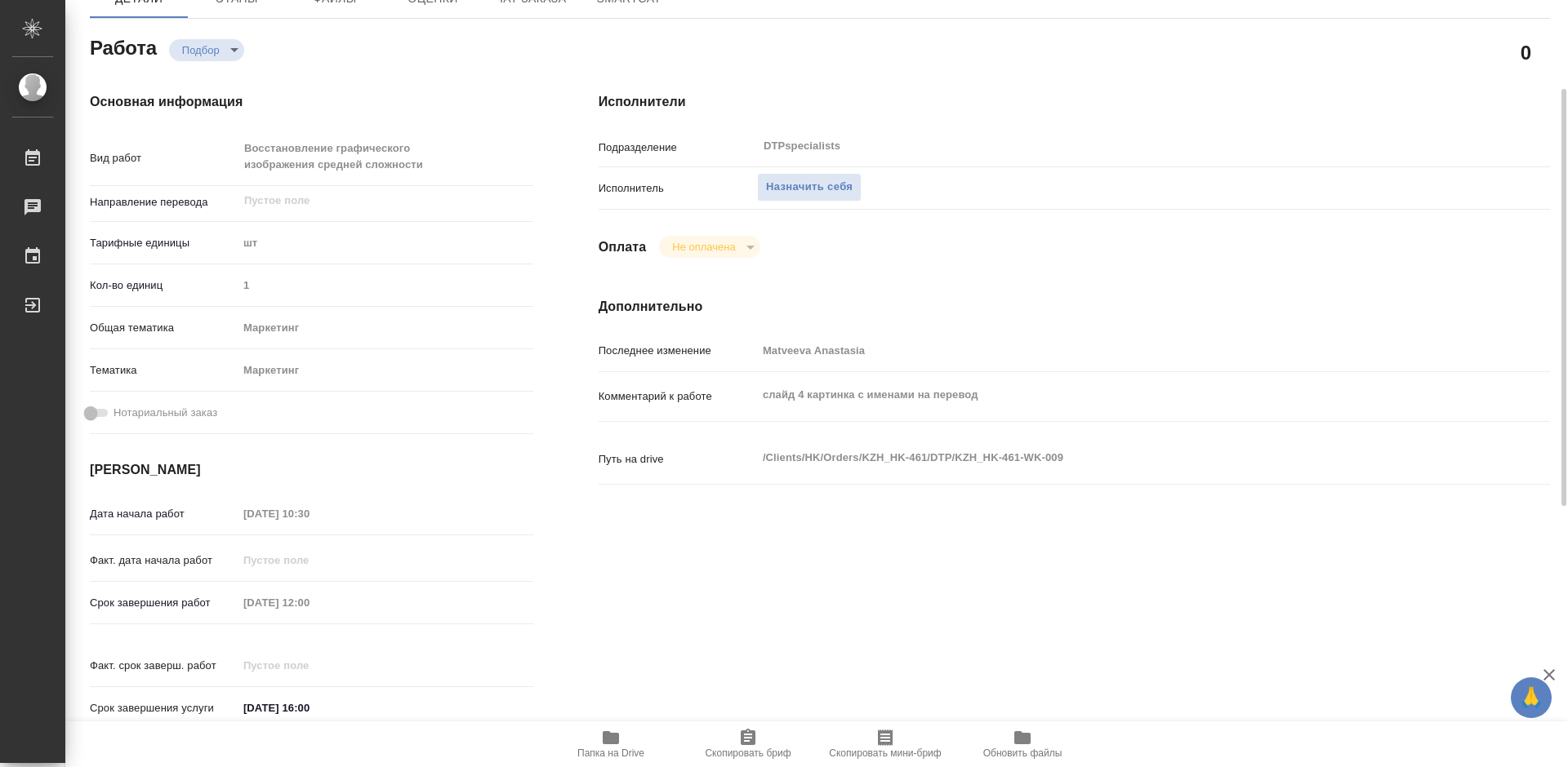
scroll to position [245, 0]
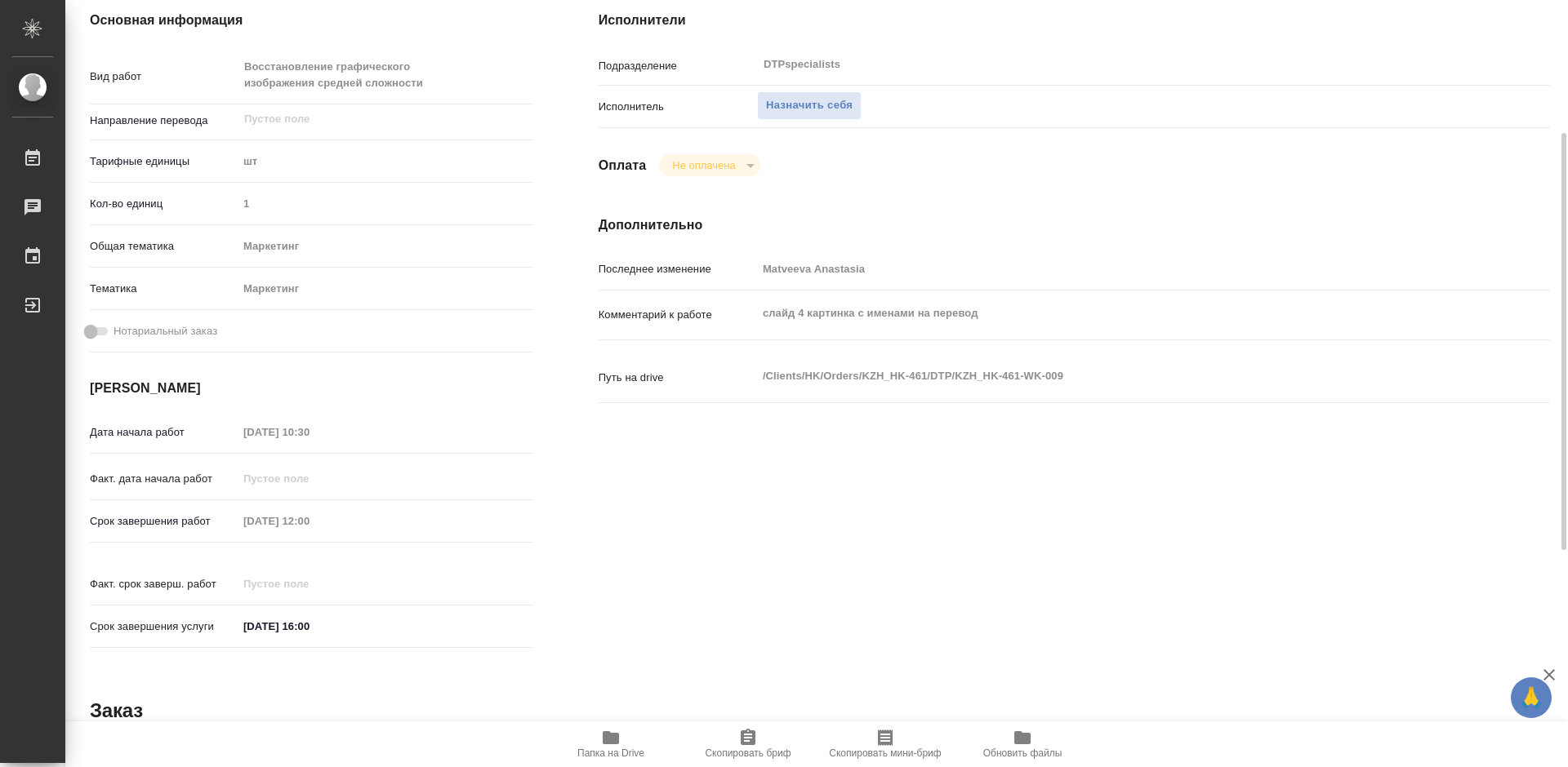
type textarea "x"
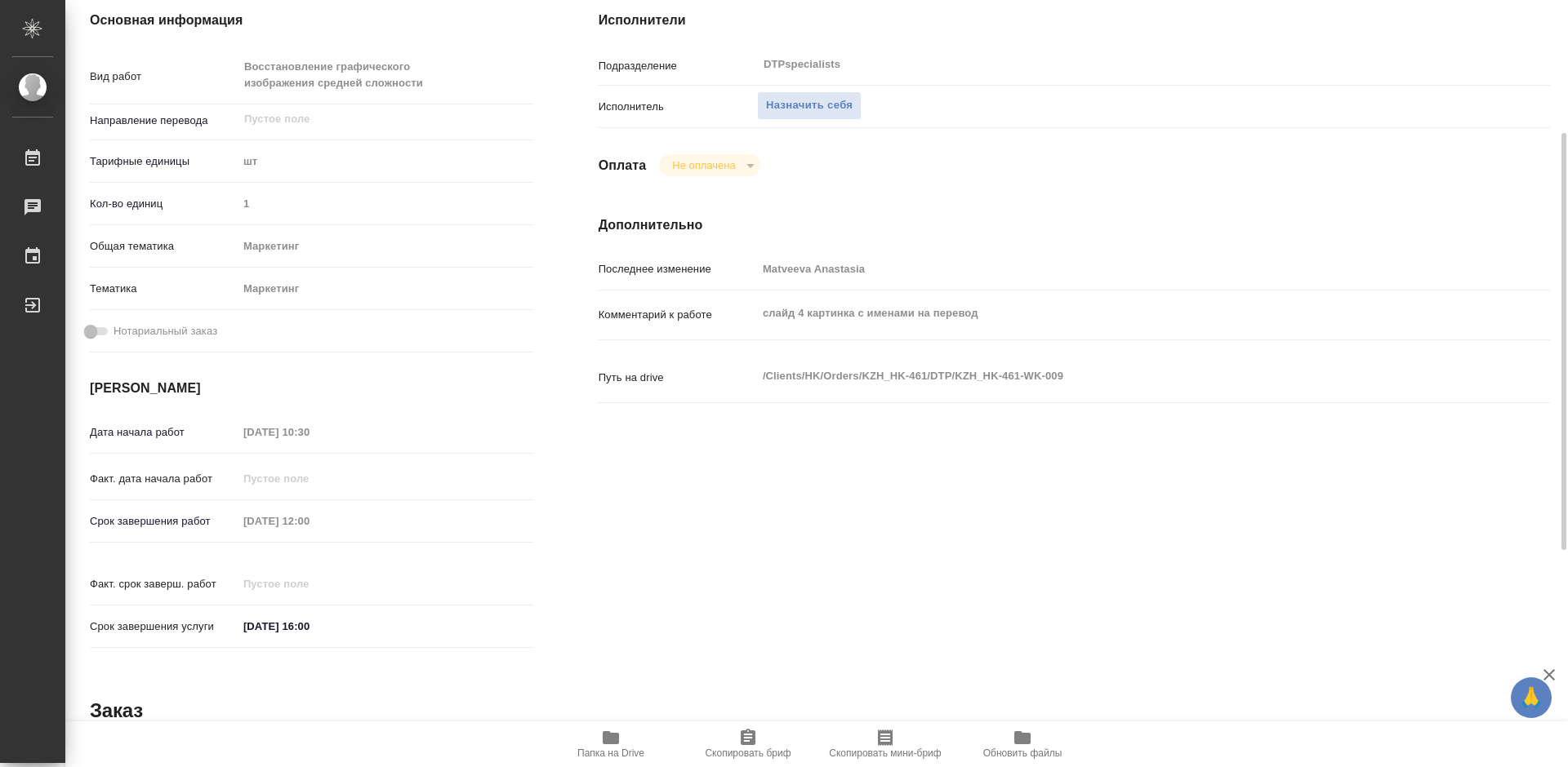
type textarea "x"
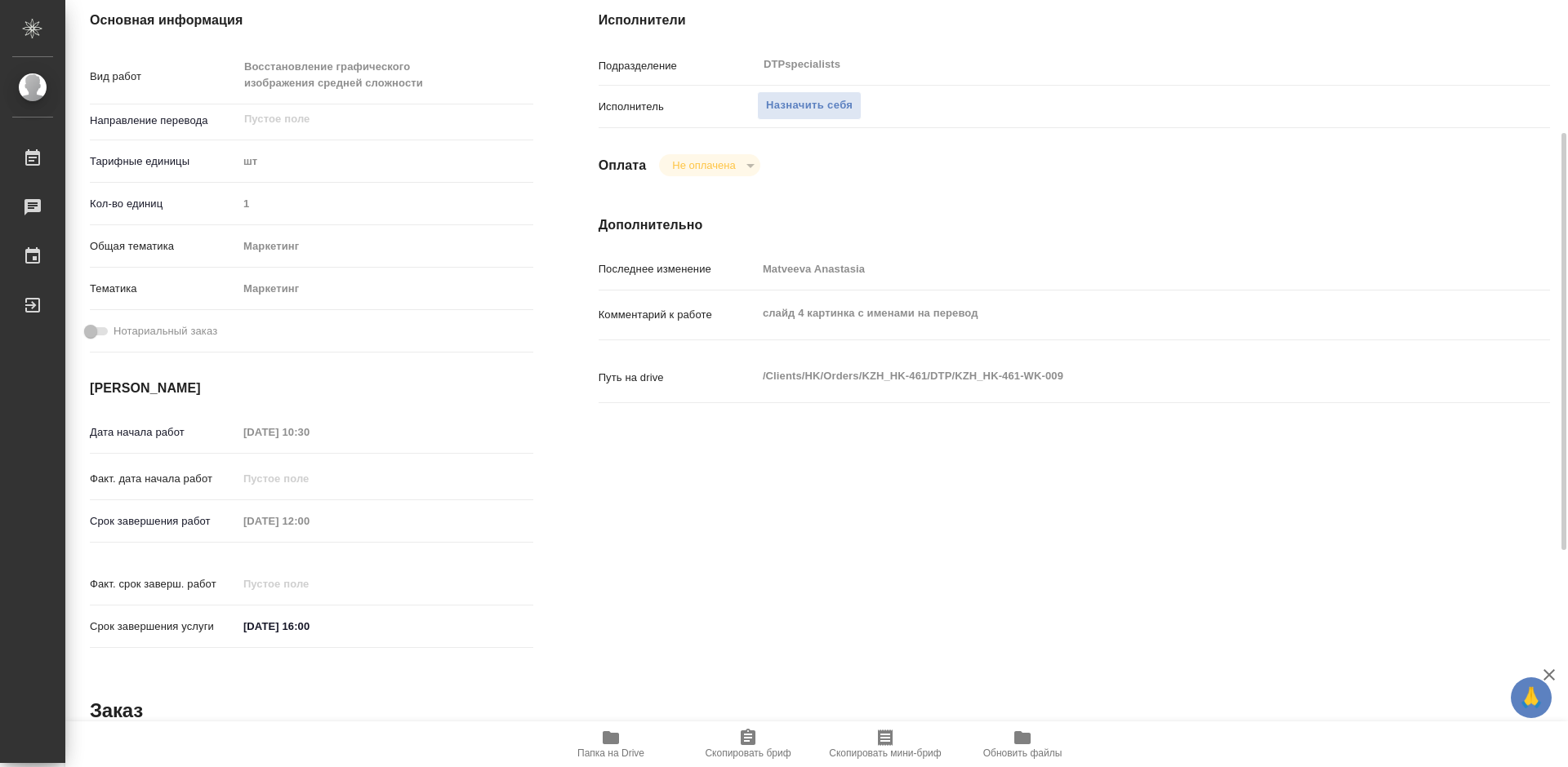
click at [609, 740] on icon "button" at bounding box center [611, 738] width 17 height 13
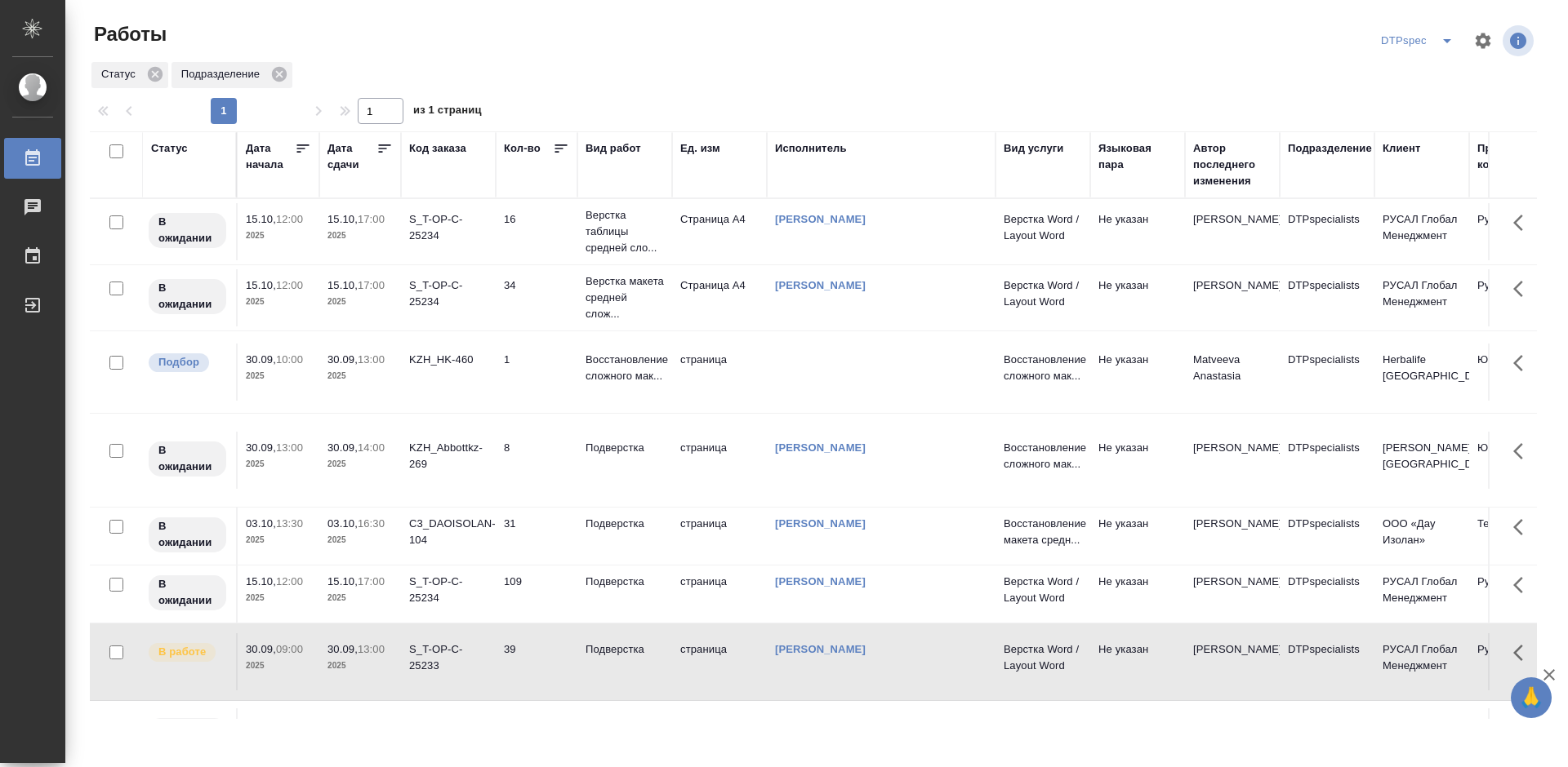
click at [380, 148] on icon at bounding box center [385, 149] width 17 height 17
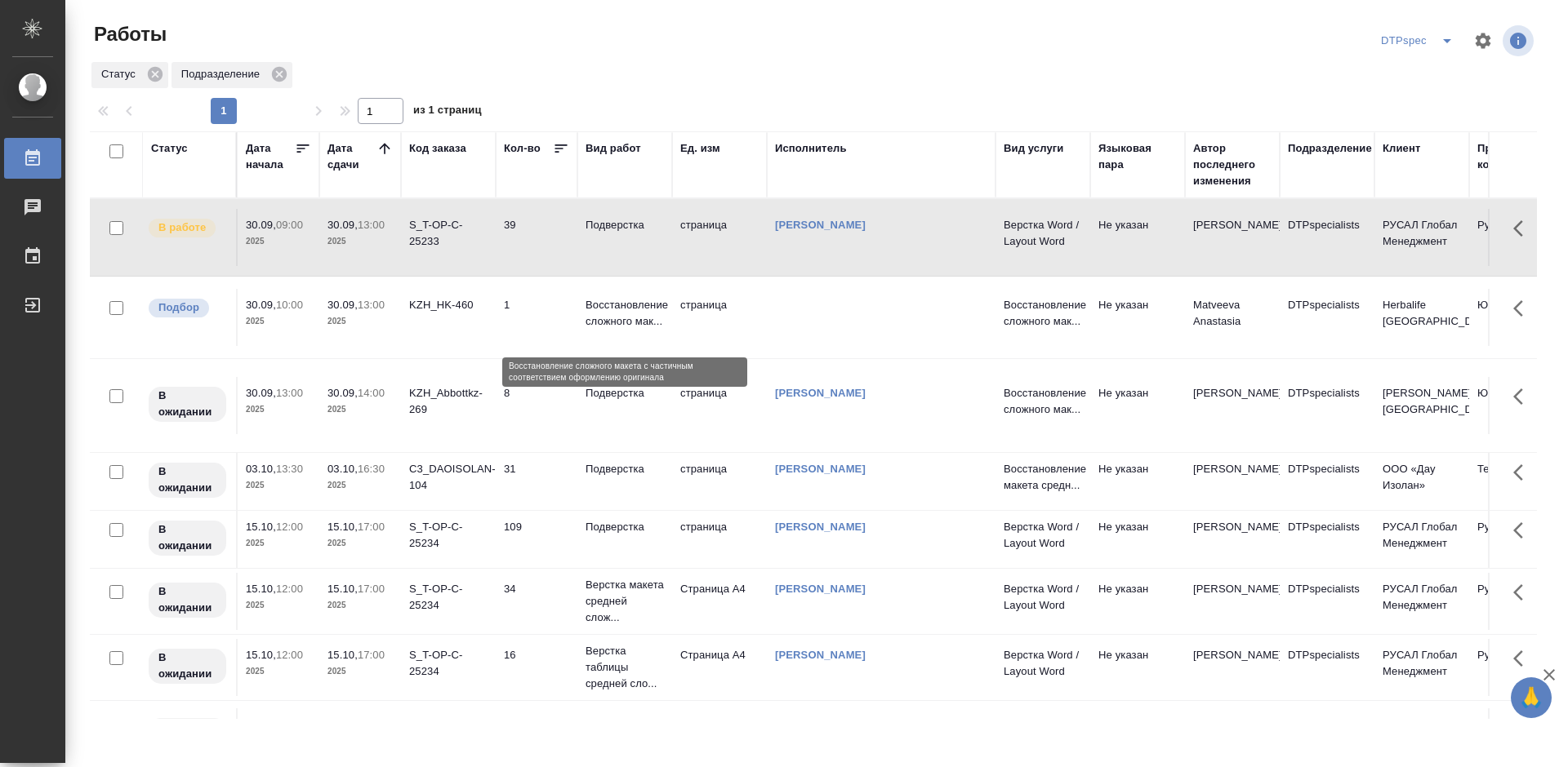
click at [610, 321] on p "Восстановление сложного мак..." at bounding box center [625, 313] width 78 height 32
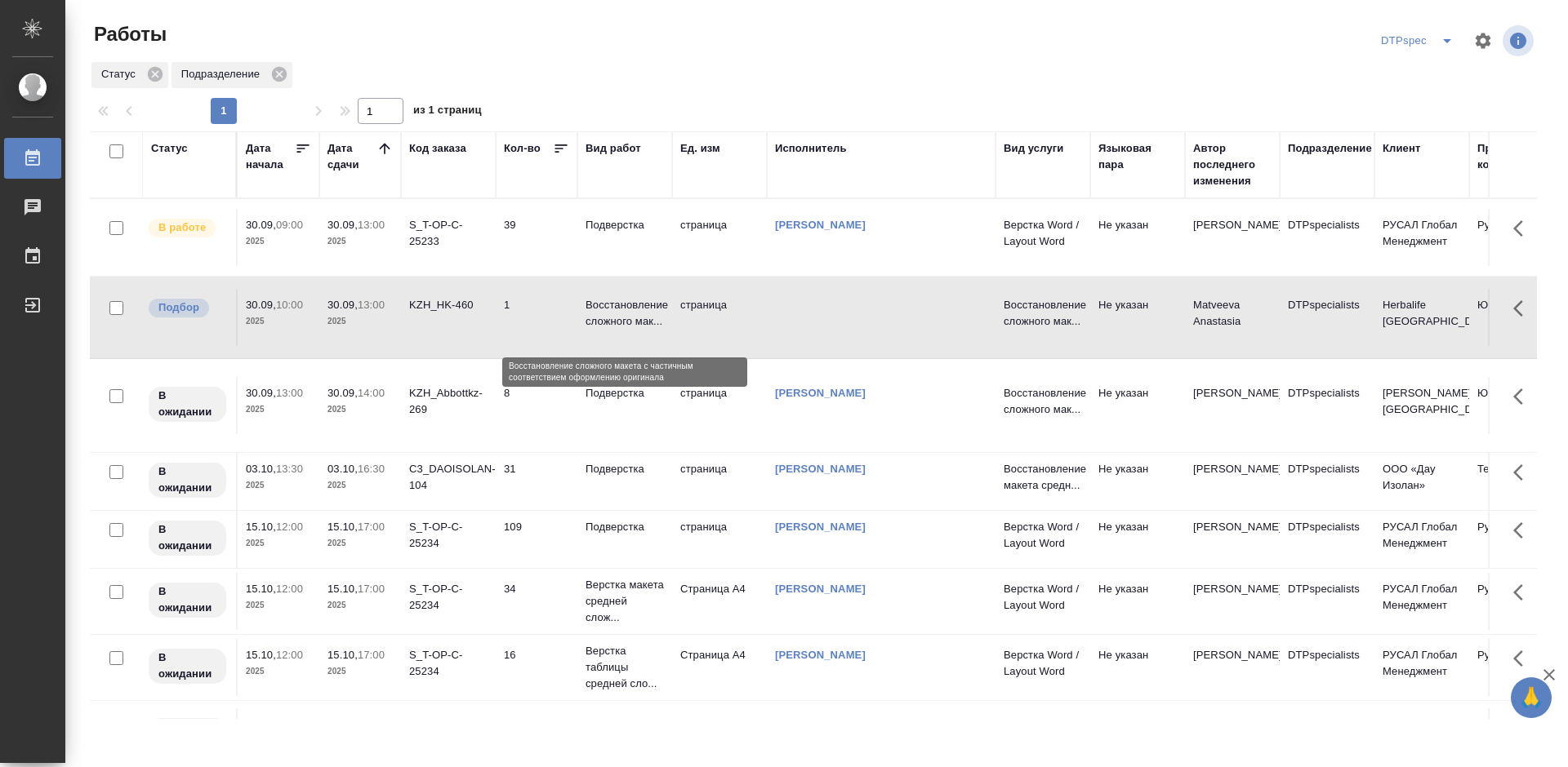
click at [610, 321] on p "Восстановление сложного мак..." at bounding box center [625, 313] width 78 height 32
drag, startPoint x: 684, startPoint y: 752, endPoint x: 679, endPoint y: 785, distance: 33.4
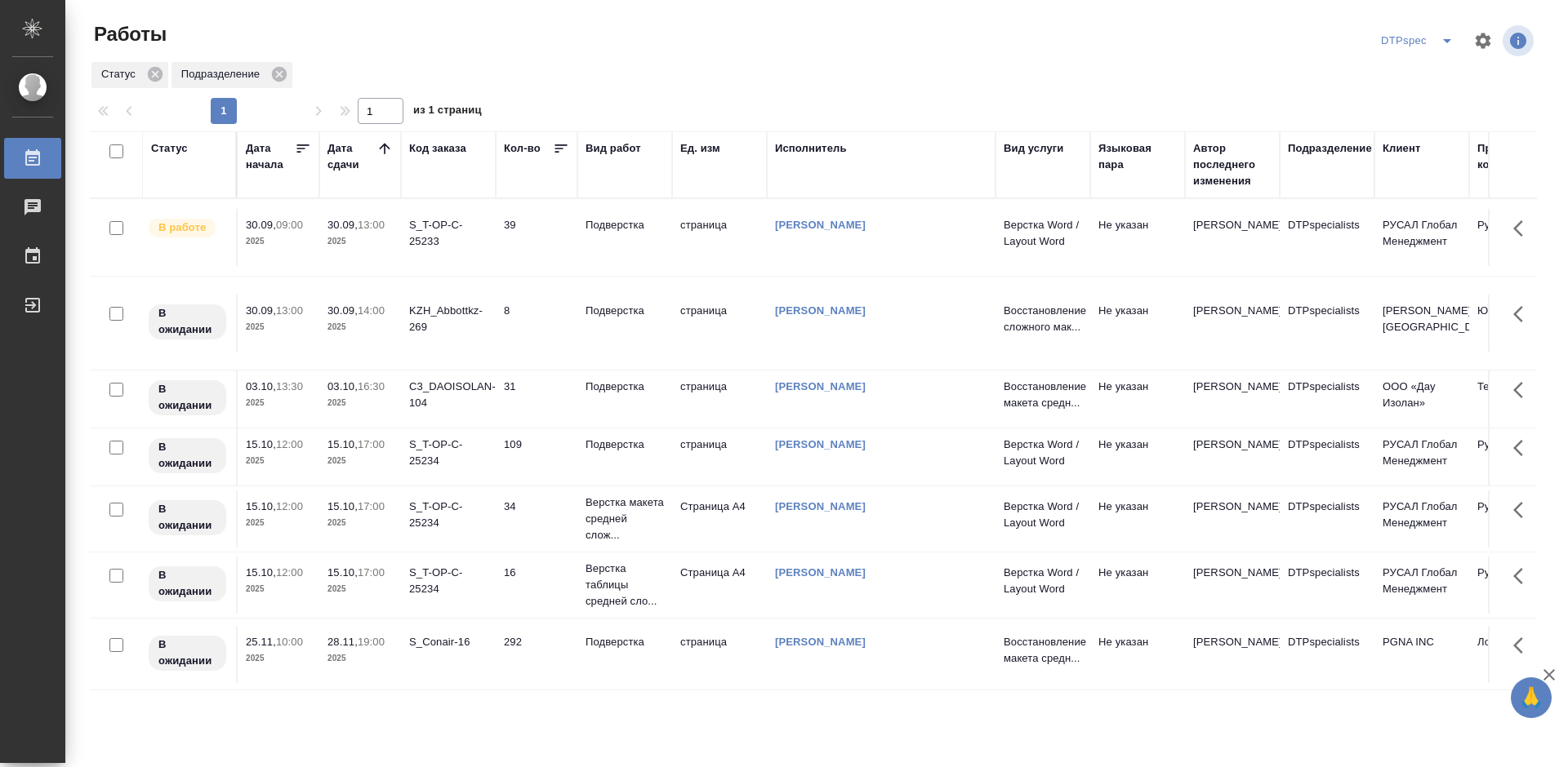
click at [618, 232] on p "Подверстка" at bounding box center [625, 226] width 78 height 17
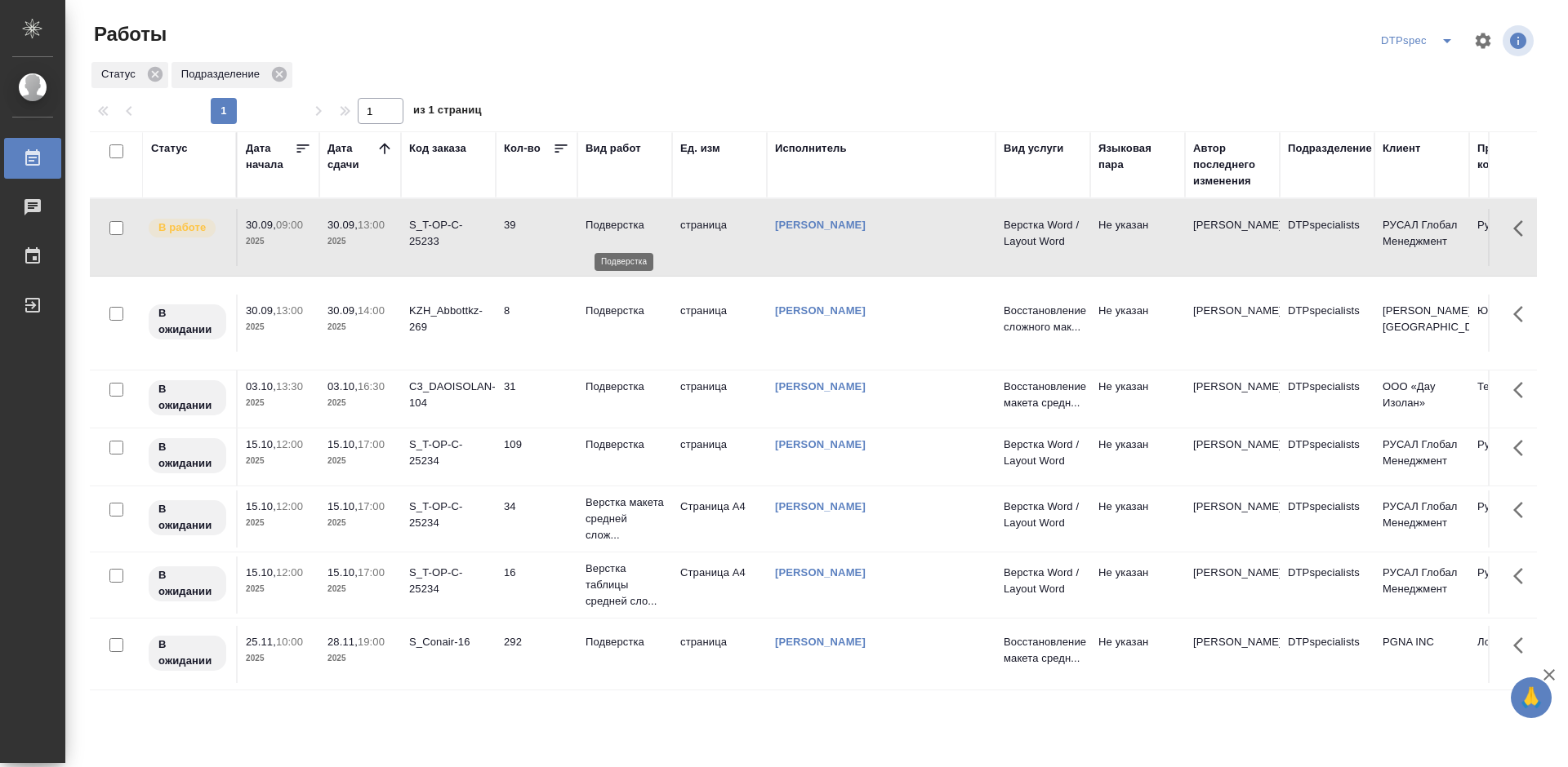
click at [618, 232] on p "Подверстка" at bounding box center [625, 226] width 78 height 17
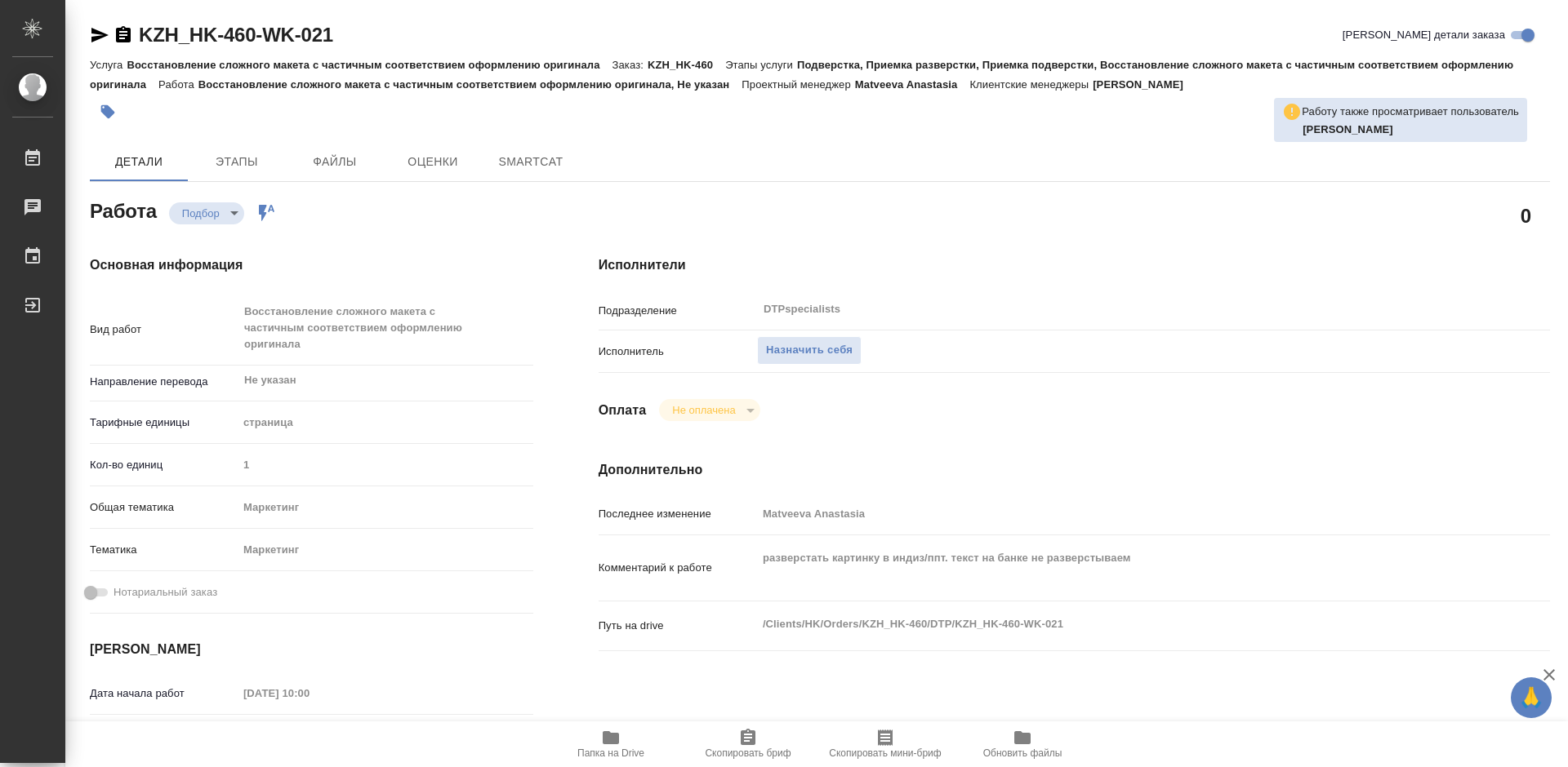
type textarea "x"
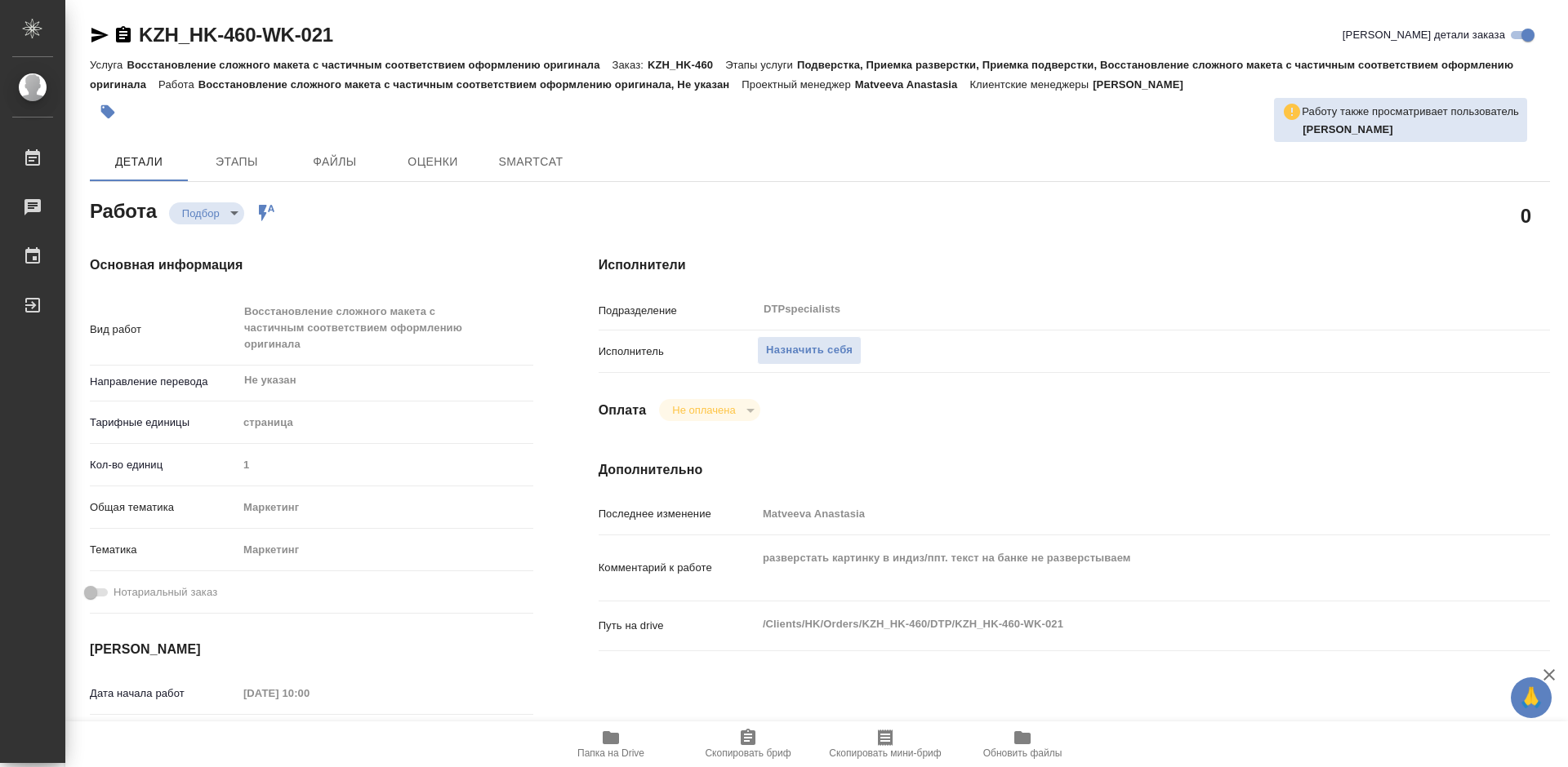
type textarea "x"
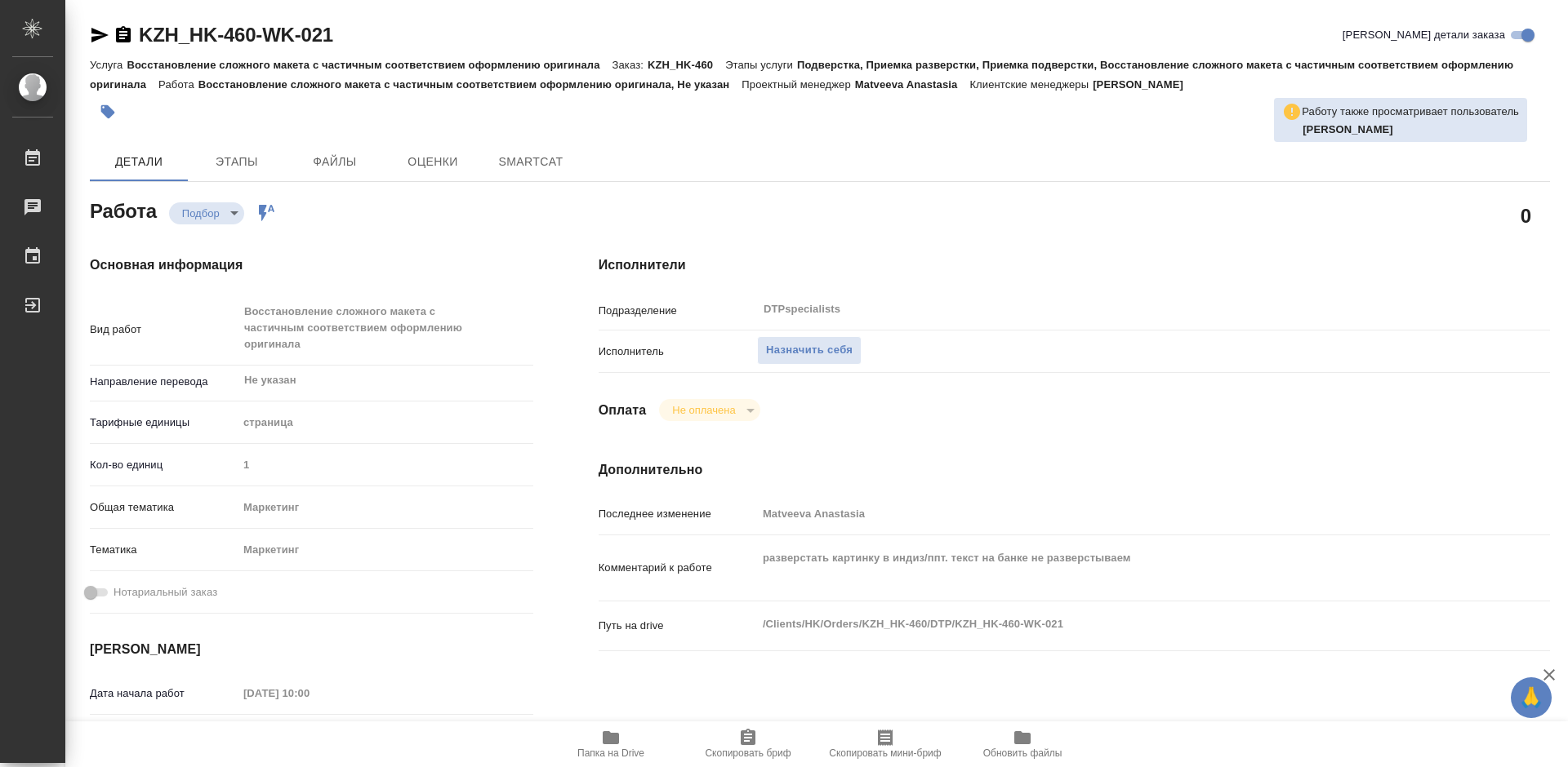
type textarea "x"
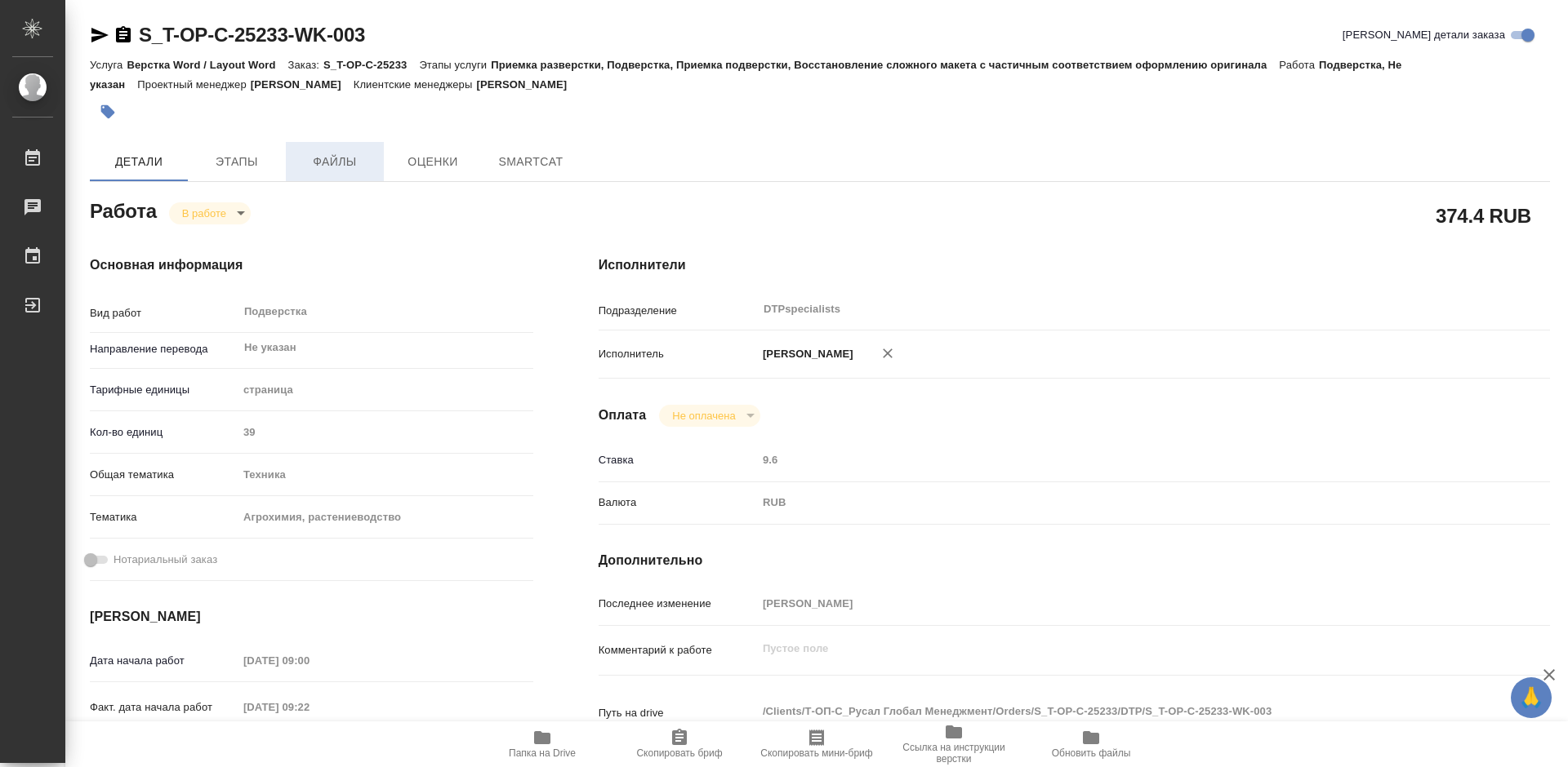
type textarea "x"
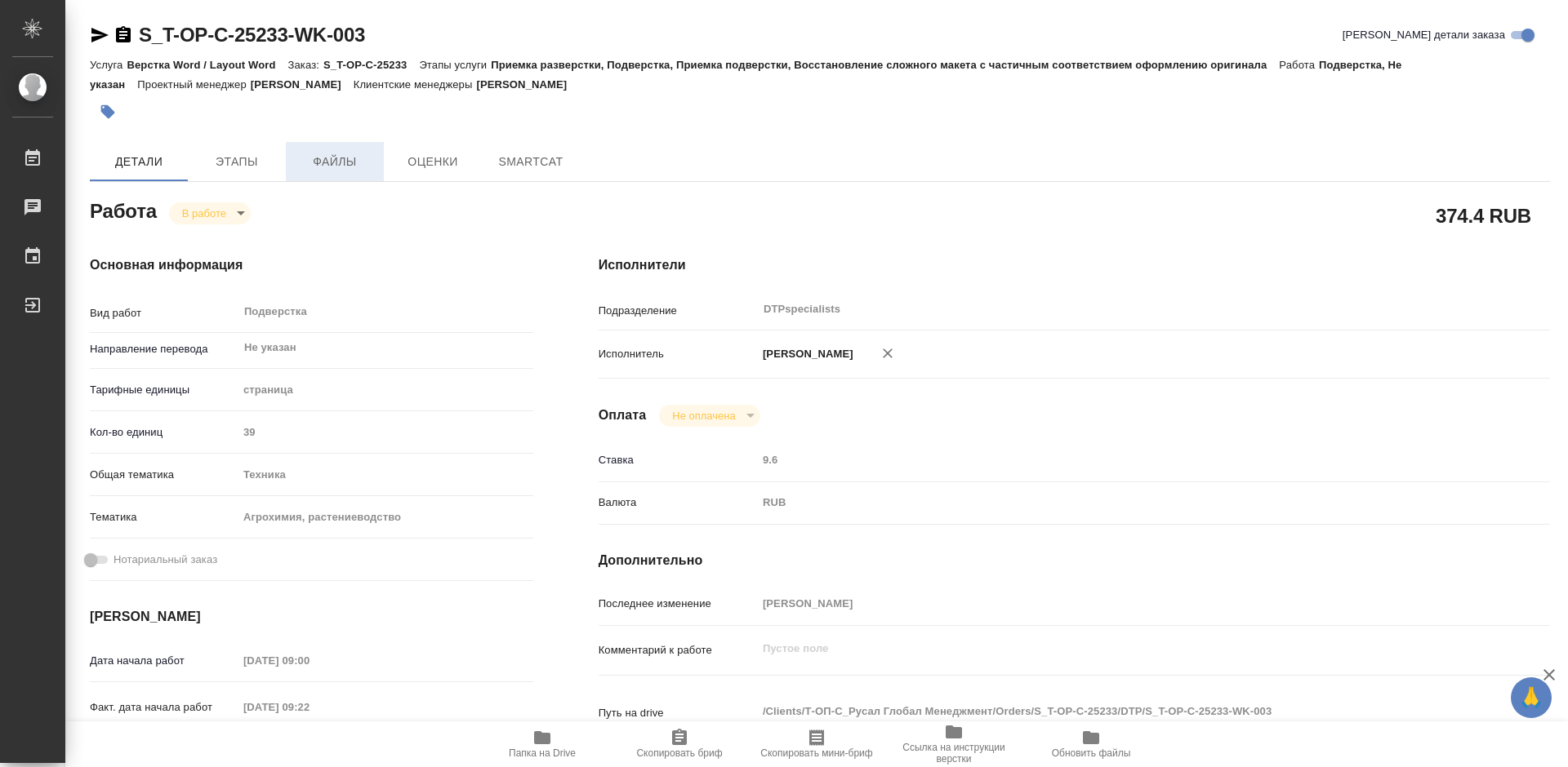
type textarea "x"
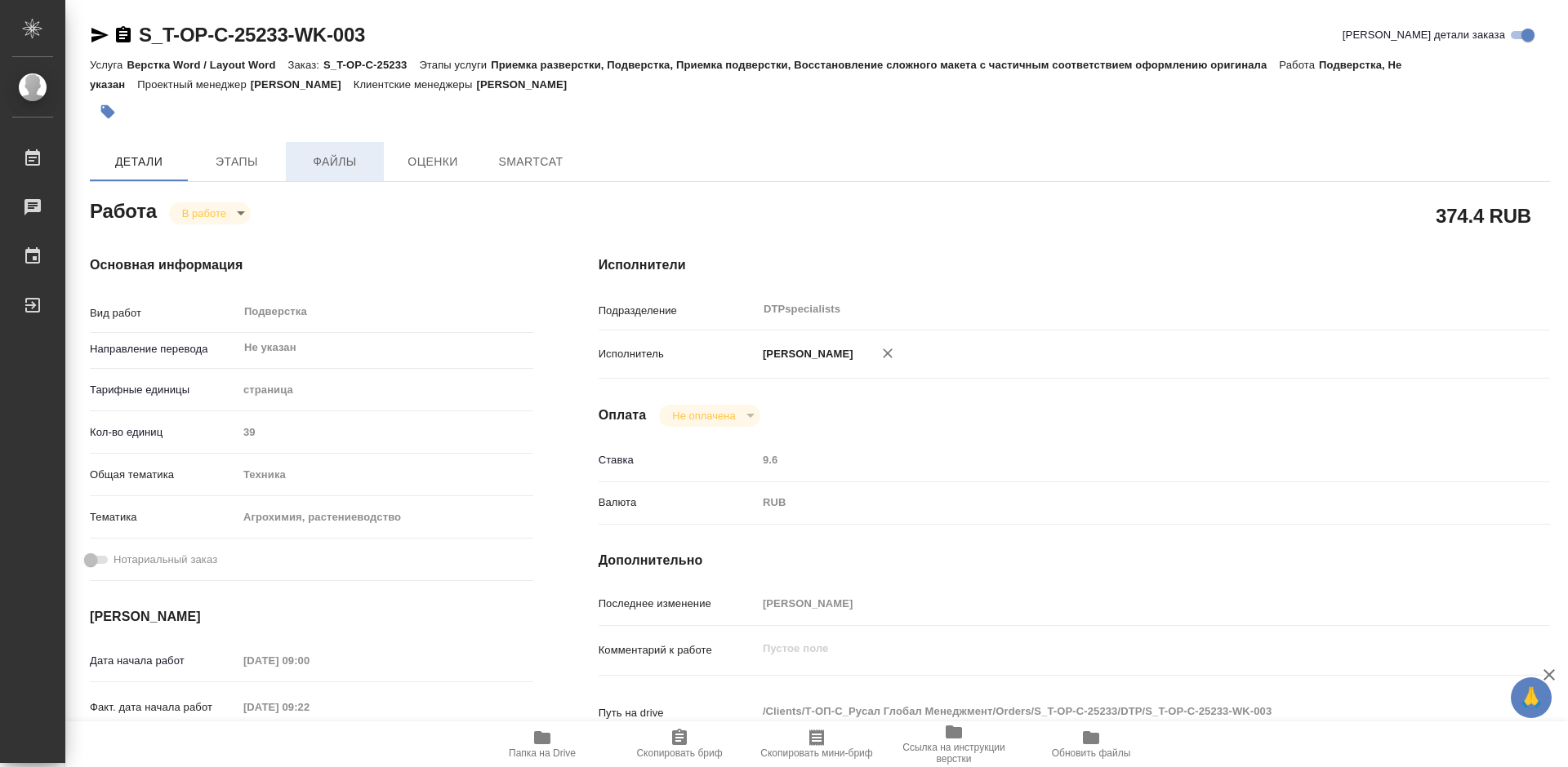
type textarea "x"
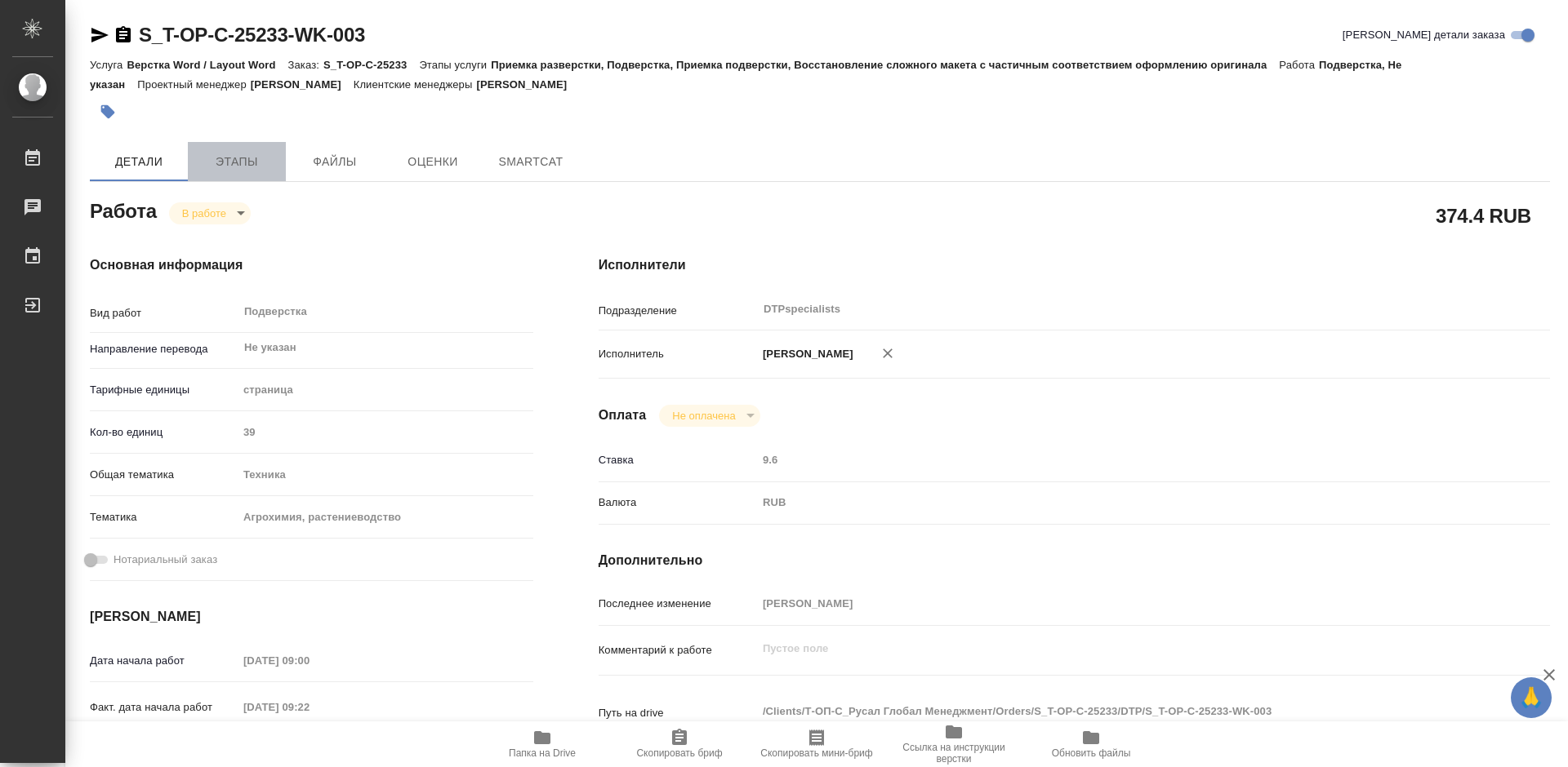
click at [252, 160] on span "Этапы" at bounding box center [237, 162] width 78 height 21
type textarea "x"
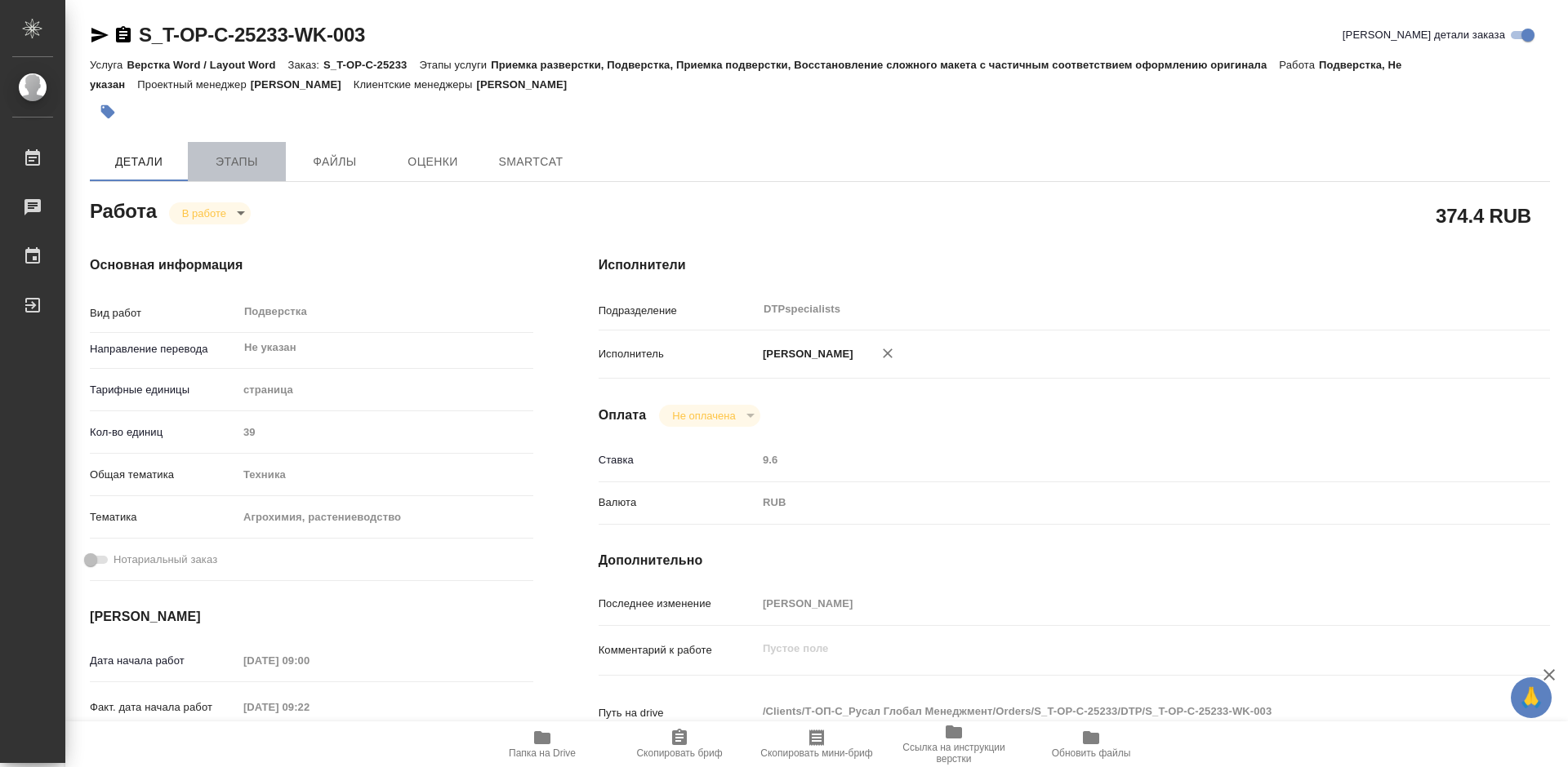
type textarea "x"
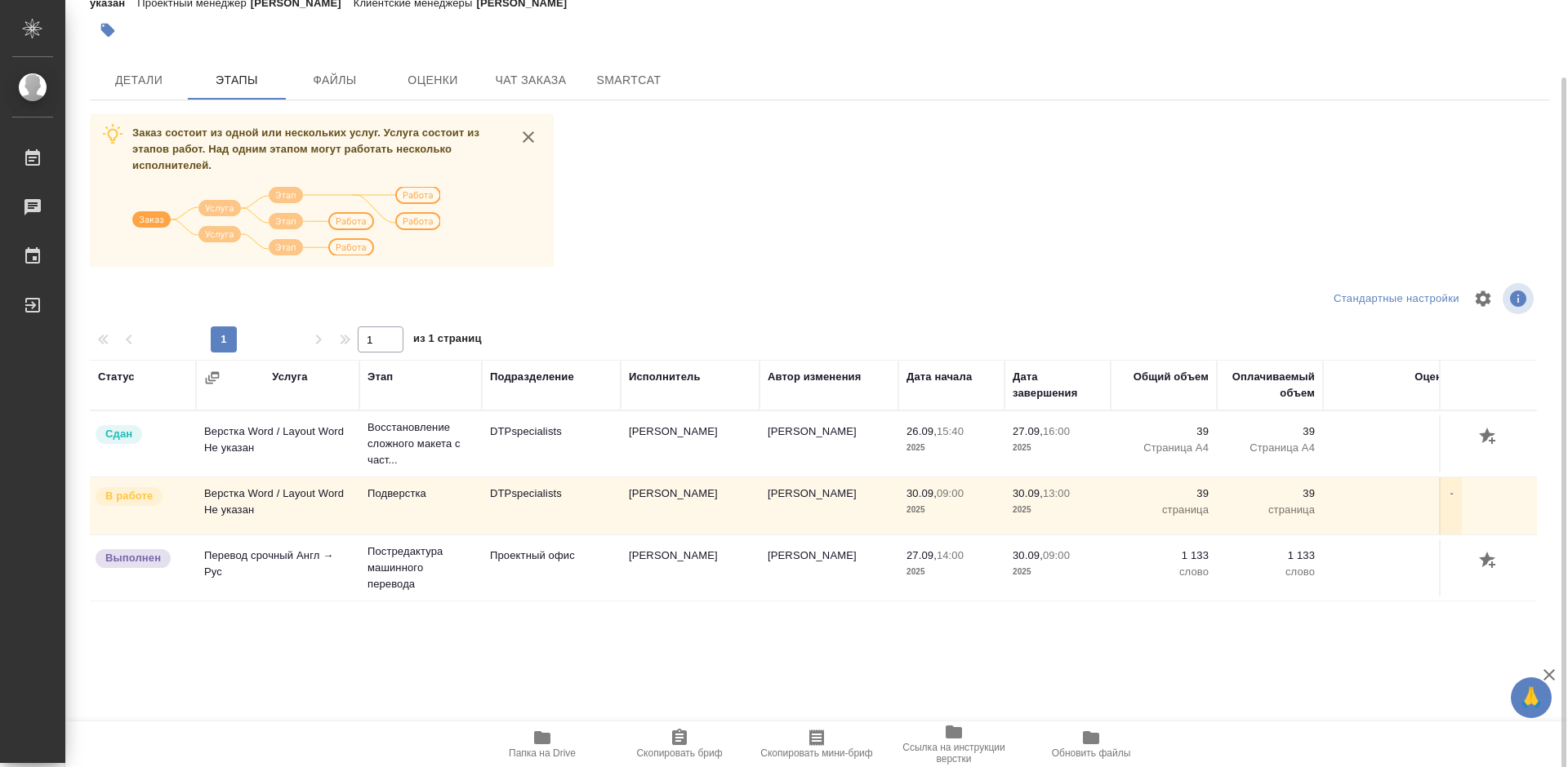
scroll to position [83, 0]
